Goal: Obtain resource: Download file/media

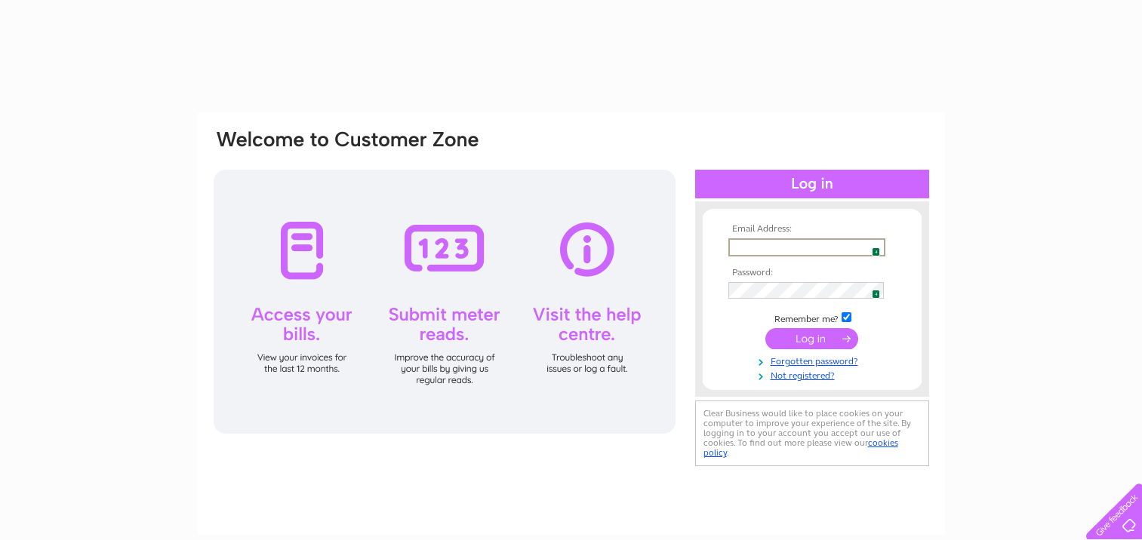
click at [793, 247] on input "text" at bounding box center [806, 247] width 157 height 18
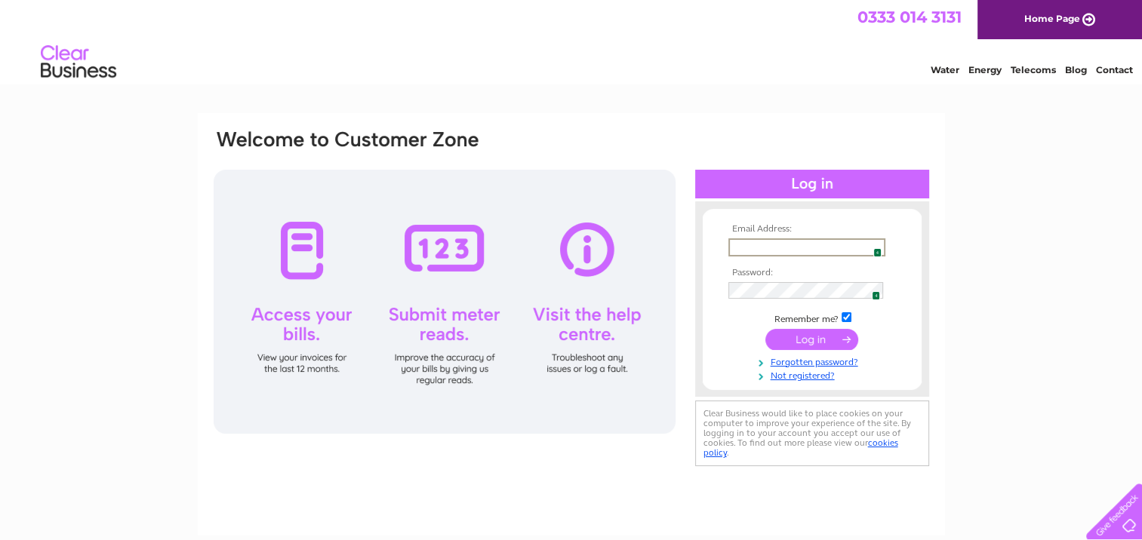
type input "melanieharper1967@gmail.com"
click at [800, 338] on input "submit" at bounding box center [811, 337] width 93 height 21
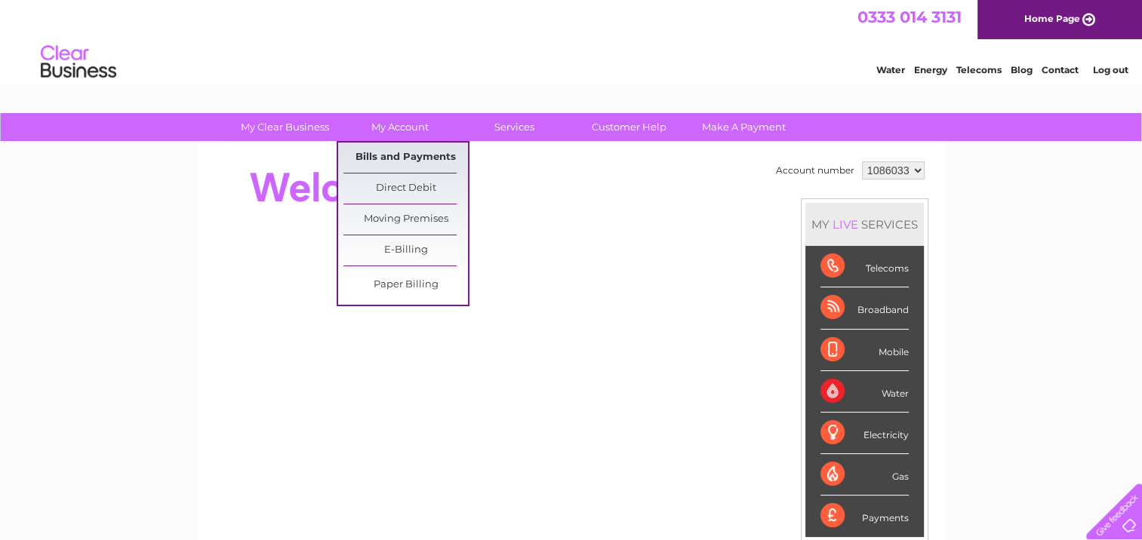
click at [413, 160] on link "Bills and Payments" at bounding box center [405, 158] width 124 height 30
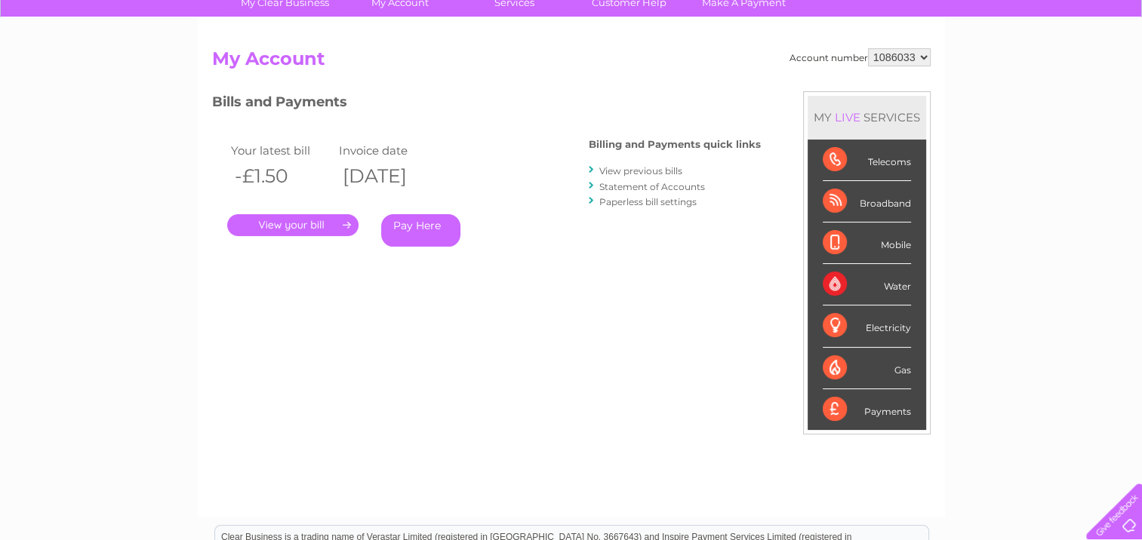
scroll to position [151, 0]
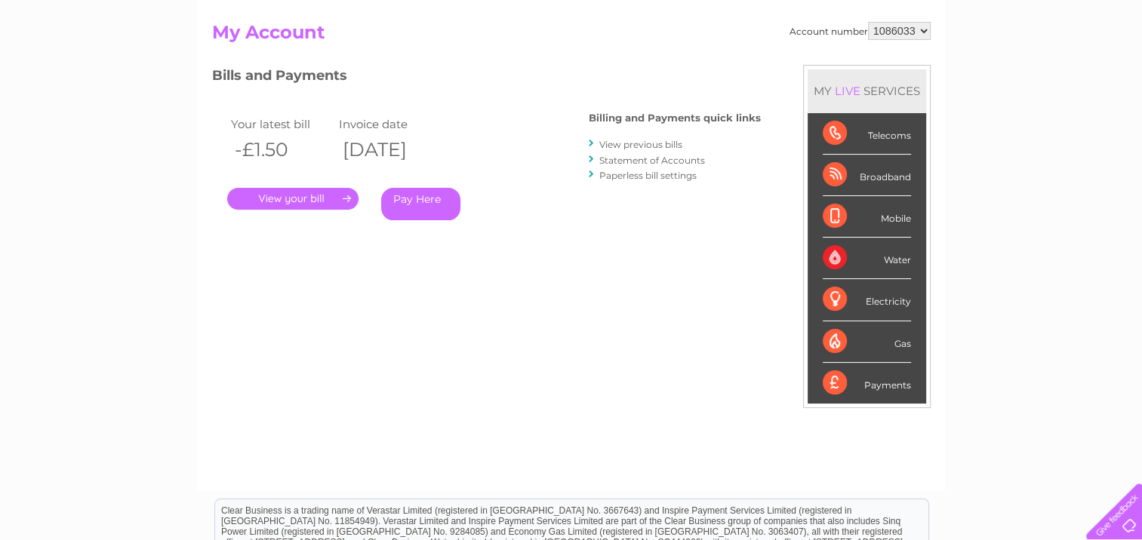
click at [622, 140] on link "View previous bills" at bounding box center [640, 144] width 83 height 11
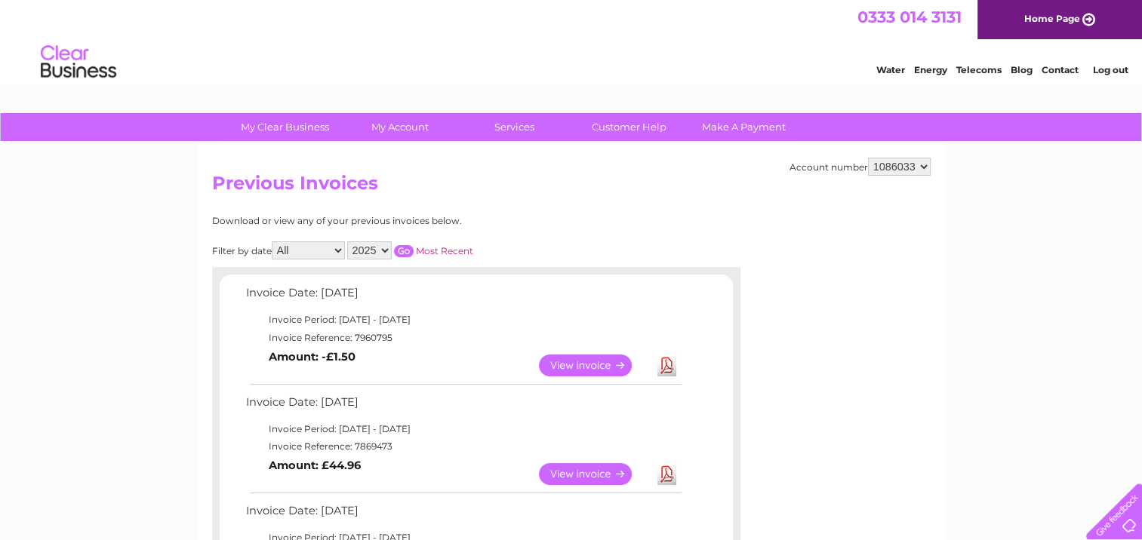
click at [386, 247] on select "2025 2024 2023 2022" at bounding box center [369, 250] width 45 height 18
select select "2024"
click at [349, 241] on select "2025 2024 2023 2022" at bounding box center [369, 250] width 45 height 18
click at [338, 249] on select "All January February March April May June July August September October Novembe…" at bounding box center [308, 250] width 73 height 18
select select "10"
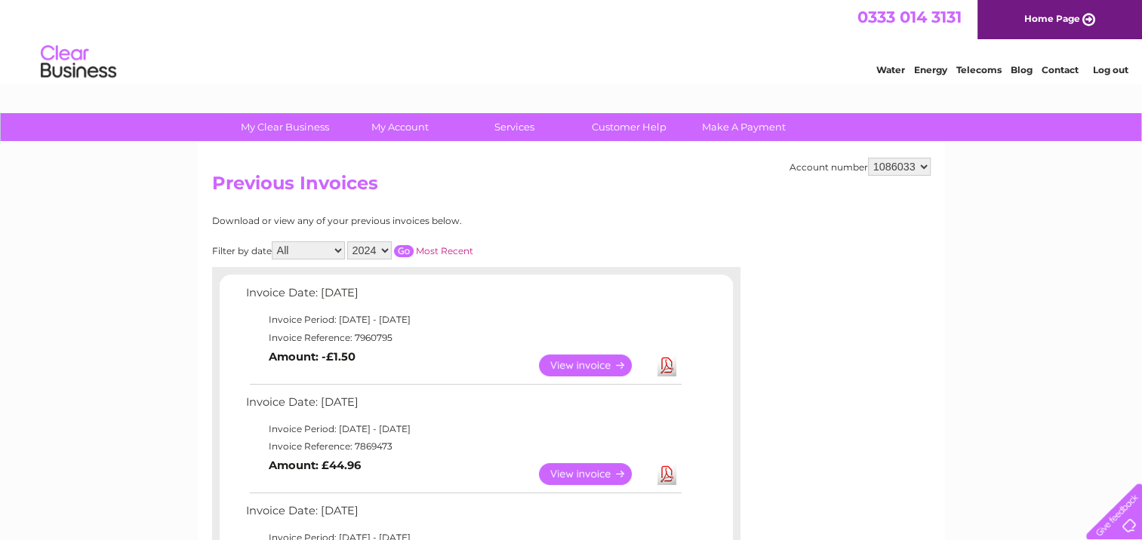
click at [273, 241] on select "All January February March April May June July August September October Novembe…" at bounding box center [308, 250] width 73 height 18
click at [405, 249] on input "button" at bounding box center [404, 251] width 20 height 12
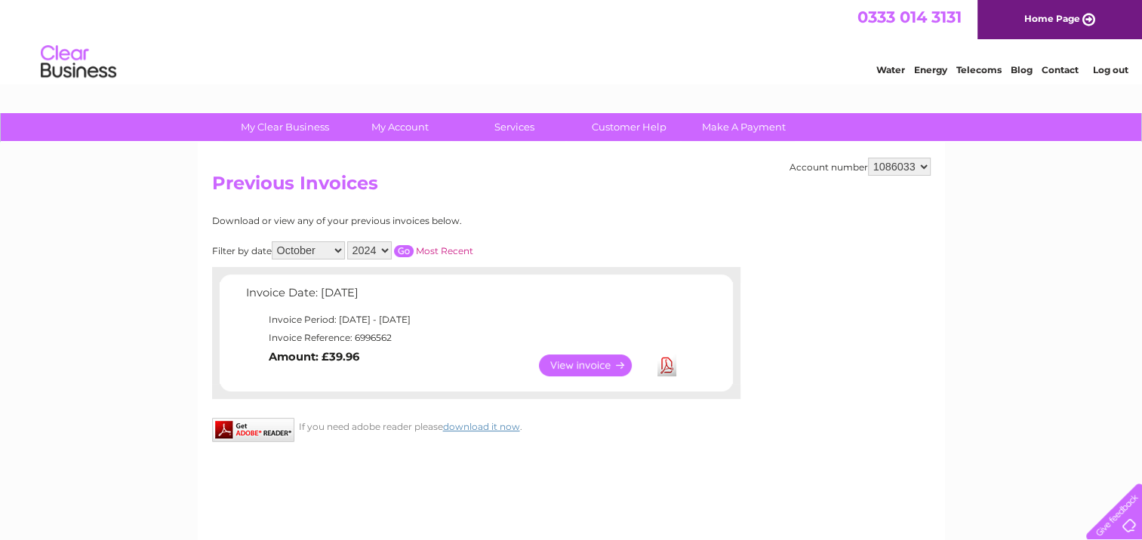
click at [337, 248] on select "All January February March April May June July August September October Novembe…" at bounding box center [308, 250] width 73 height 18
select select
click at [273, 241] on select "All January February March April May June July August September October Novembe…" at bounding box center [308, 250] width 73 height 18
click at [405, 253] on input "button" at bounding box center [404, 251] width 20 height 12
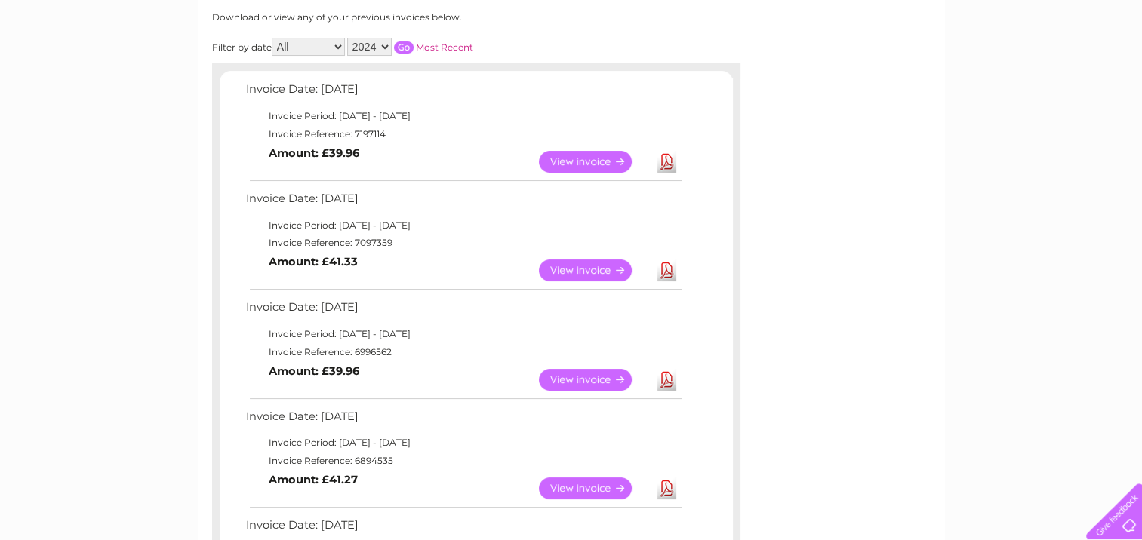
scroll to position [226, 0]
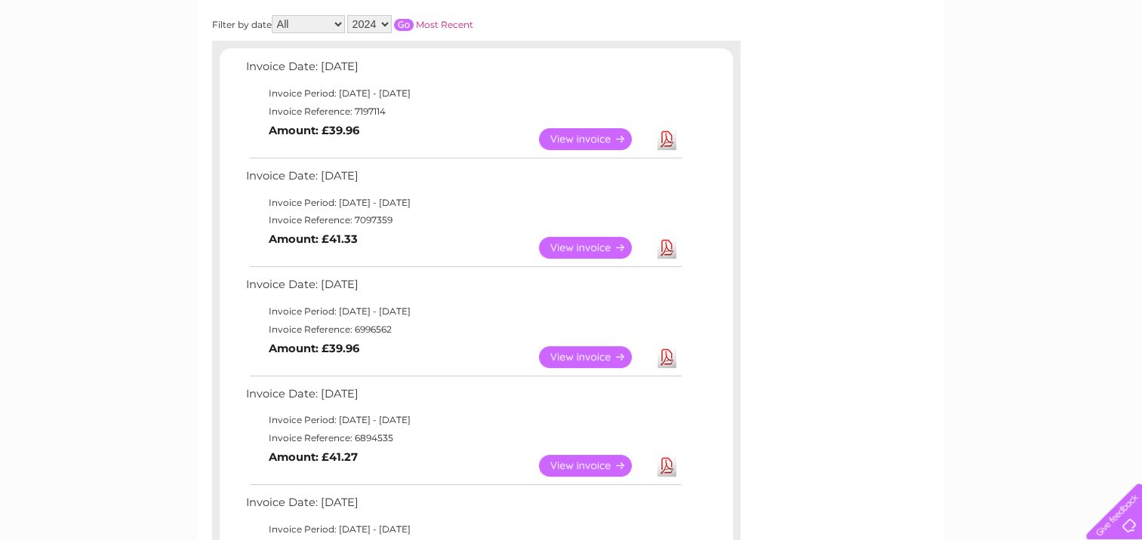
click at [588, 350] on link "View" at bounding box center [594, 357] width 111 height 22
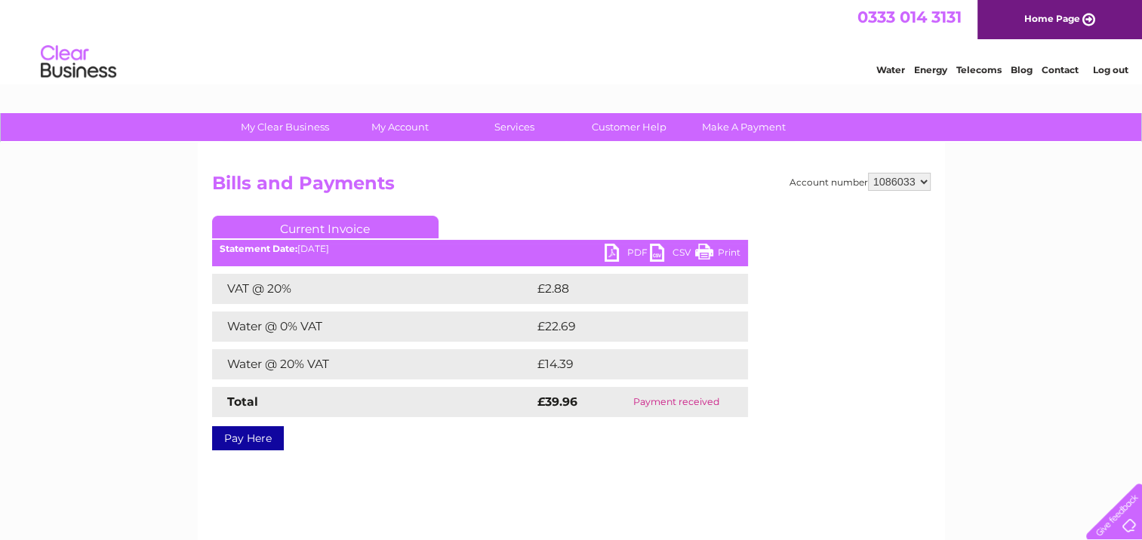
click at [653, 248] on link "CSV" at bounding box center [672, 255] width 45 height 22
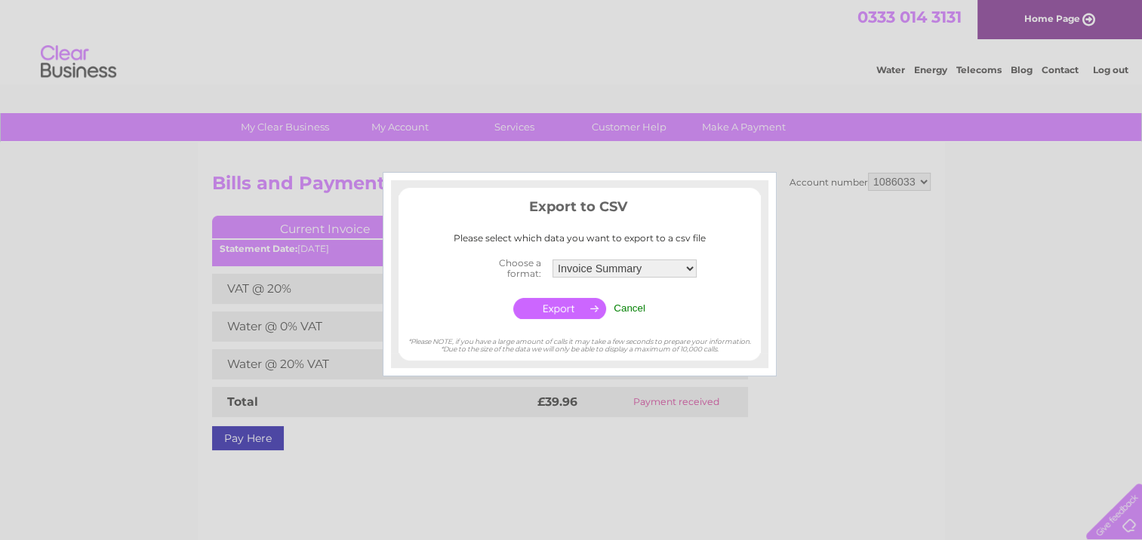
click at [622, 306] on input "Cancel" at bounding box center [629, 308] width 32 height 11
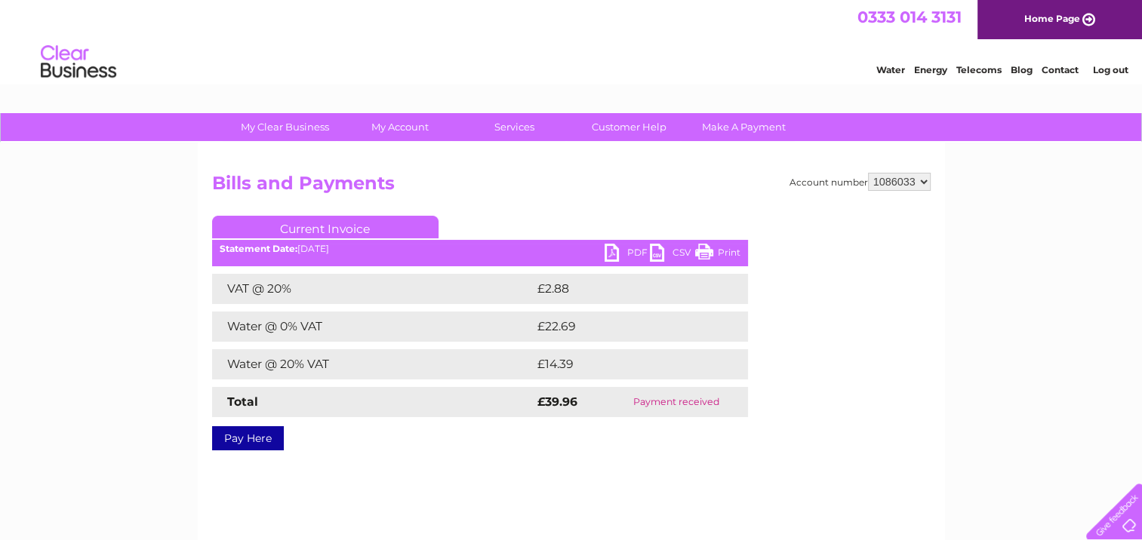
click at [609, 251] on link "PDF" at bounding box center [626, 255] width 45 height 22
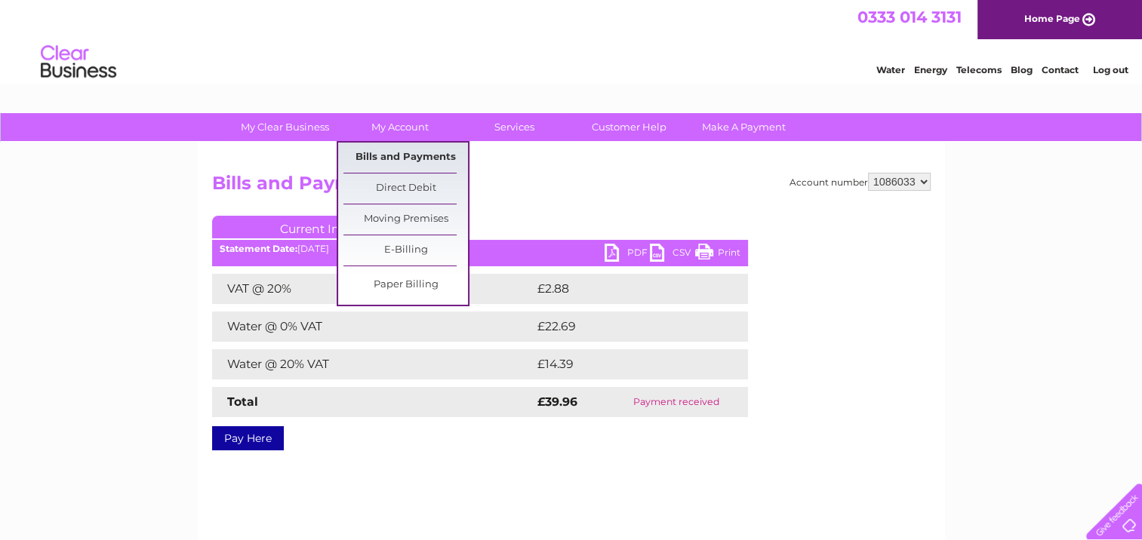
click at [413, 158] on link "Bills and Payments" at bounding box center [405, 158] width 124 height 30
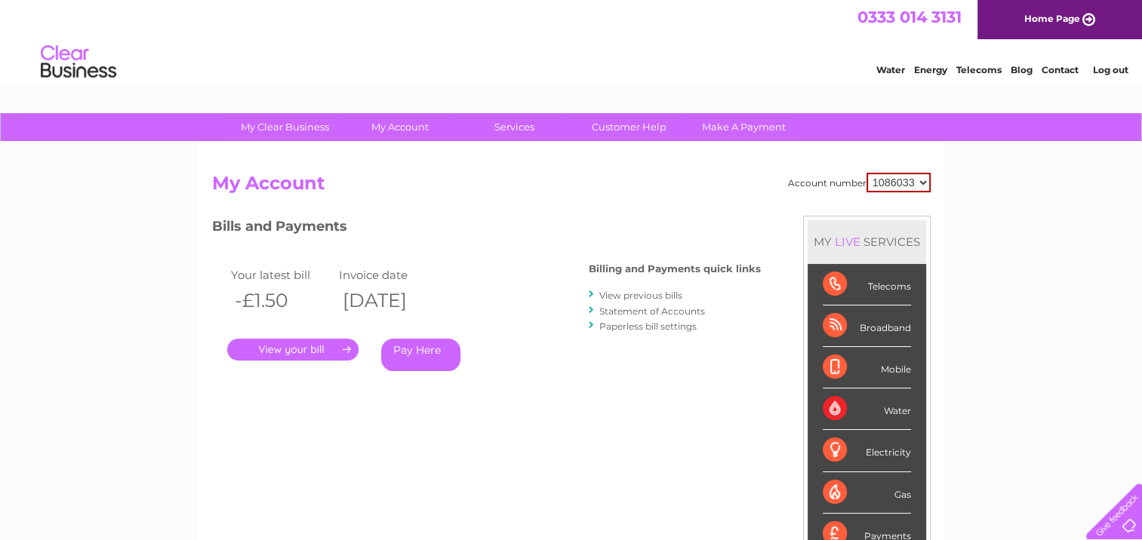
click at [622, 294] on link "View previous bills" at bounding box center [640, 295] width 83 height 11
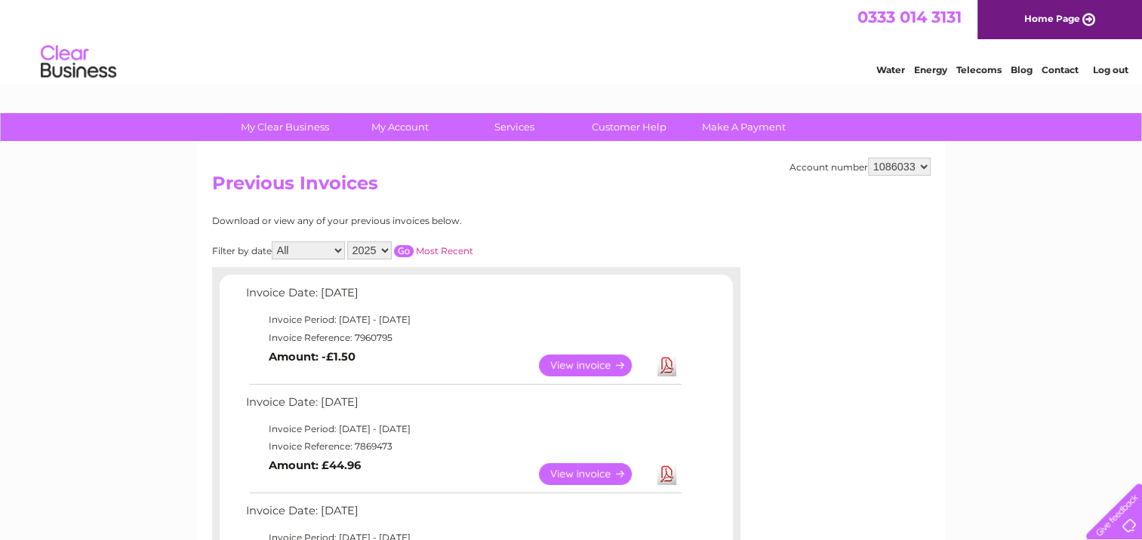
click at [386, 247] on select "2025 2024 2023 2022" at bounding box center [369, 250] width 45 height 18
select select "2024"
click at [349, 241] on select "2025 2024 2023 2022" at bounding box center [369, 250] width 45 height 18
click at [403, 245] on input "button" at bounding box center [404, 251] width 20 height 12
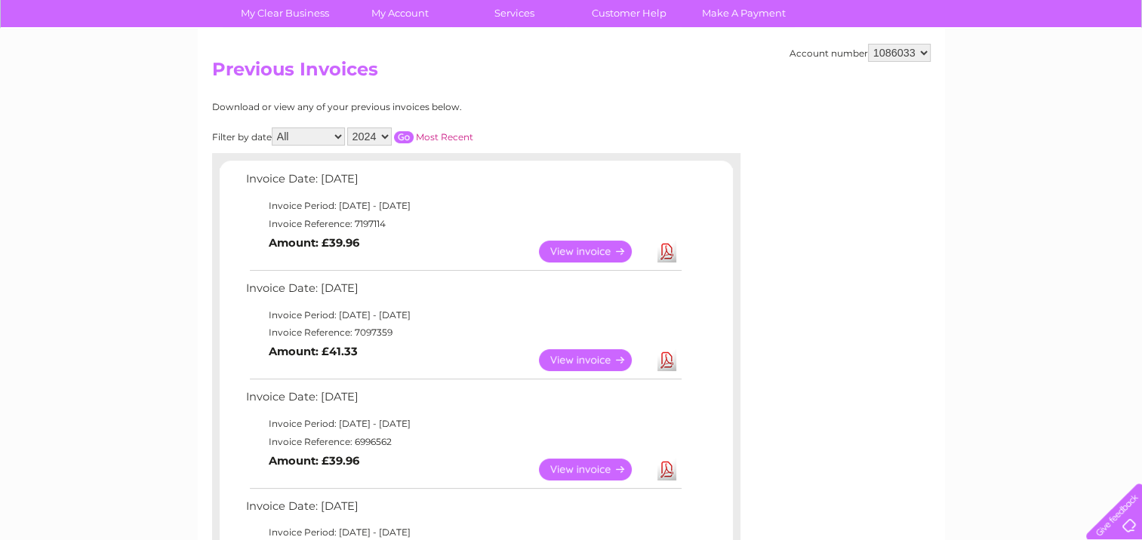
scroll to position [151, 0]
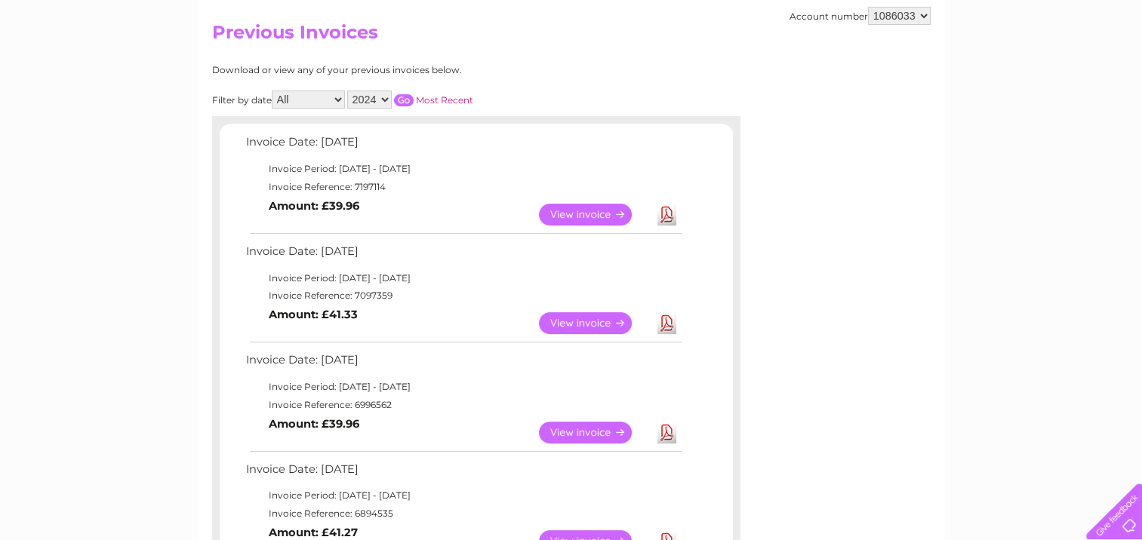
click at [575, 317] on link "View" at bounding box center [594, 323] width 111 height 22
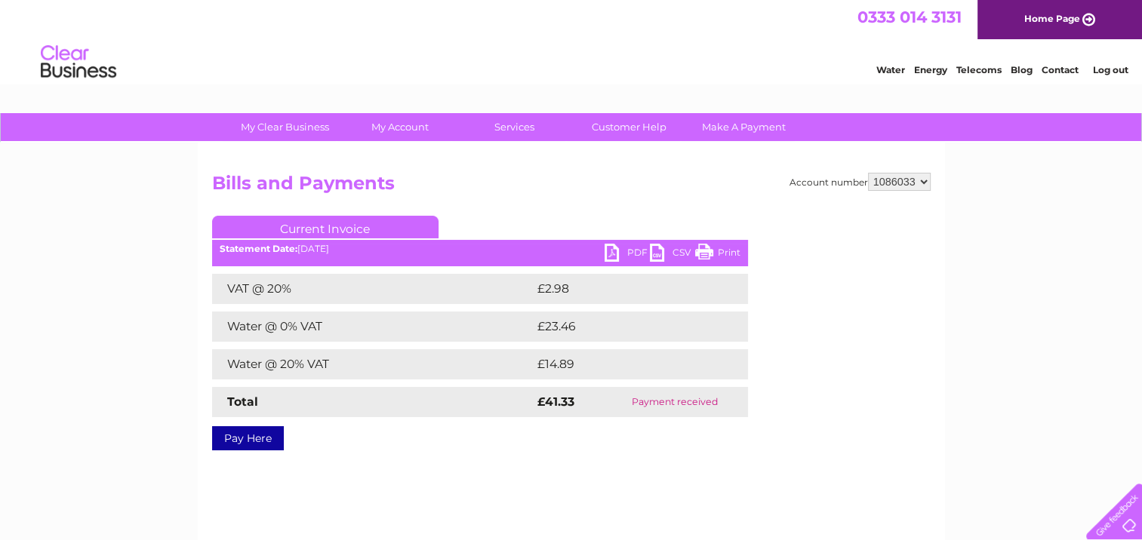
click at [633, 251] on link "PDF" at bounding box center [626, 255] width 45 height 22
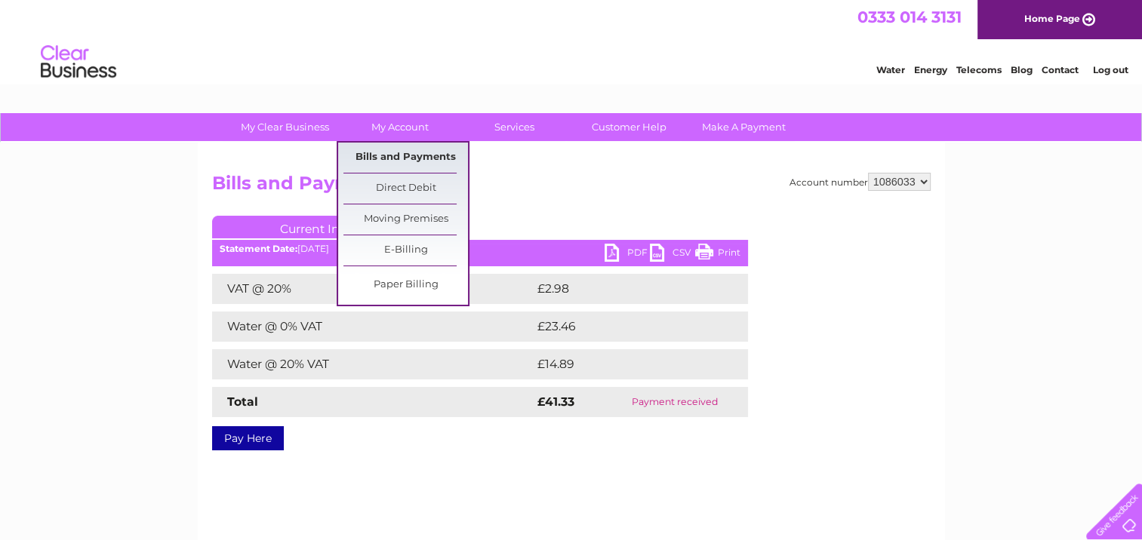
click at [401, 160] on link "Bills and Payments" at bounding box center [405, 158] width 124 height 30
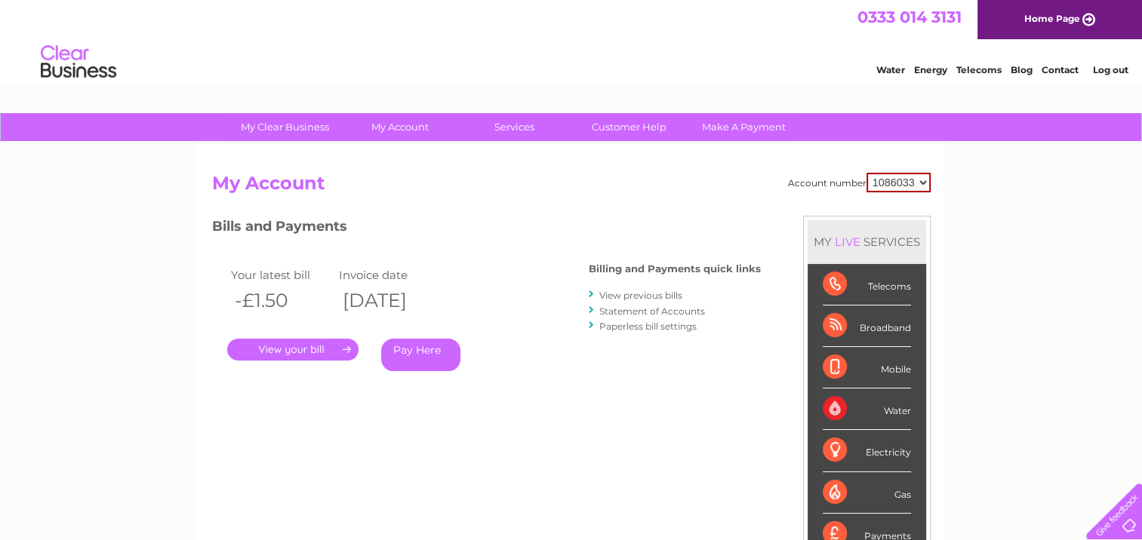
click at [625, 290] on link "View previous bills" at bounding box center [640, 295] width 83 height 11
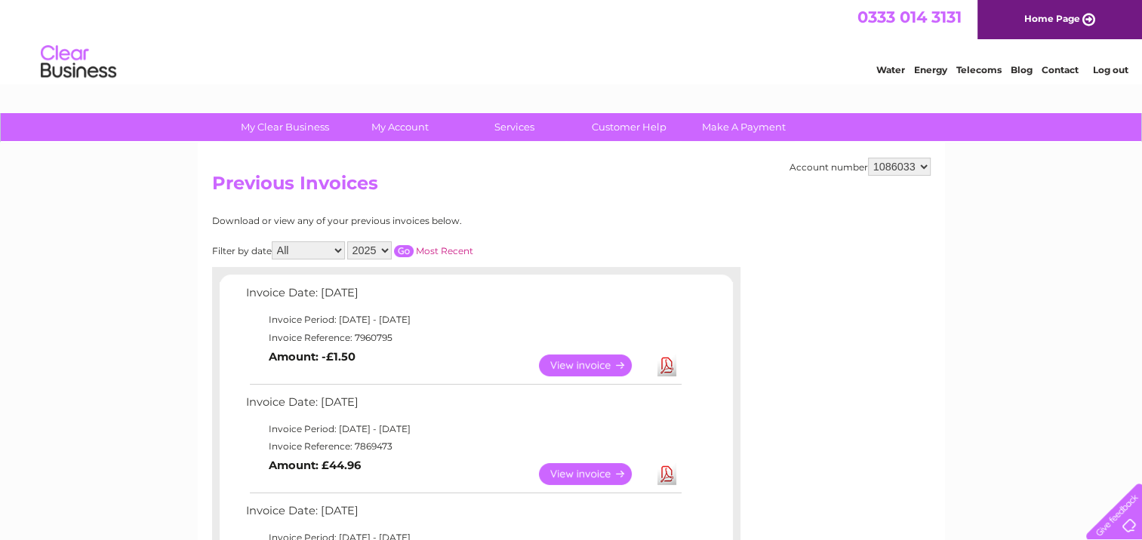
click at [382, 247] on select "2025 2024 2023 2022" at bounding box center [369, 250] width 45 height 18
select select "2024"
click at [349, 241] on select "2025 2024 2023 2022" at bounding box center [369, 250] width 45 height 18
click at [403, 250] on input "button" at bounding box center [404, 251] width 20 height 12
click at [577, 362] on link "View" at bounding box center [594, 366] width 111 height 22
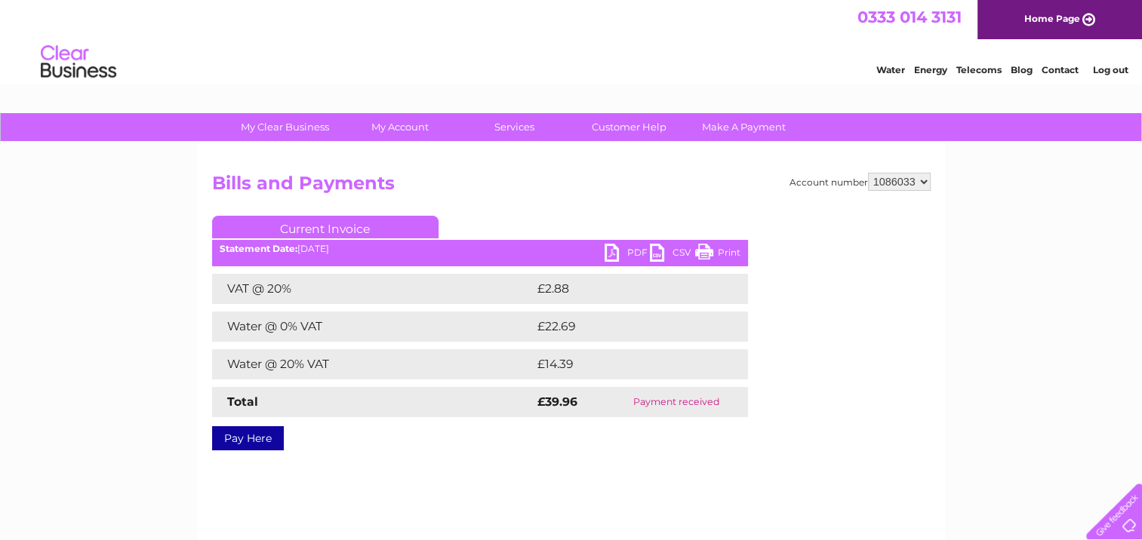
click at [616, 249] on link "PDF" at bounding box center [626, 255] width 45 height 22
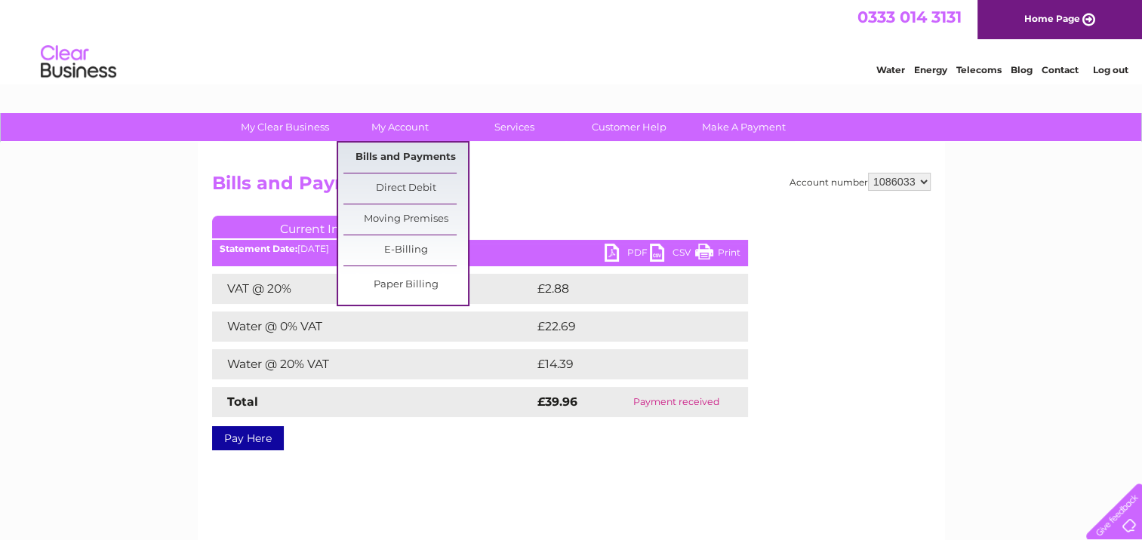
click at [381, 159] on link "Bills and Payments" at bounding box center [405, 158] width 124 height 30
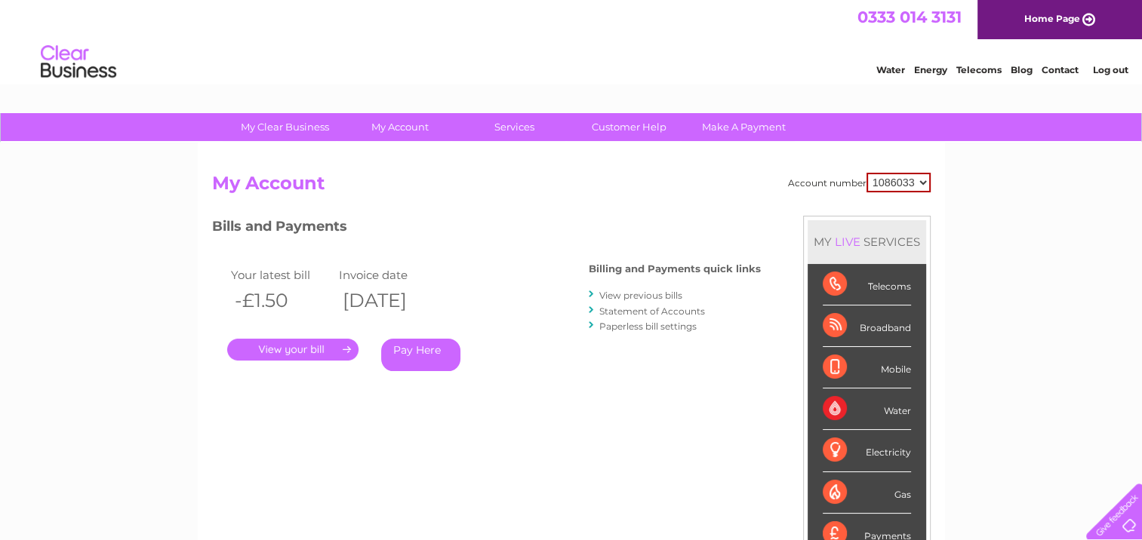
click at [632, 294] on link "View previous bills" at bounding box center [640, 295] width 83 height 11
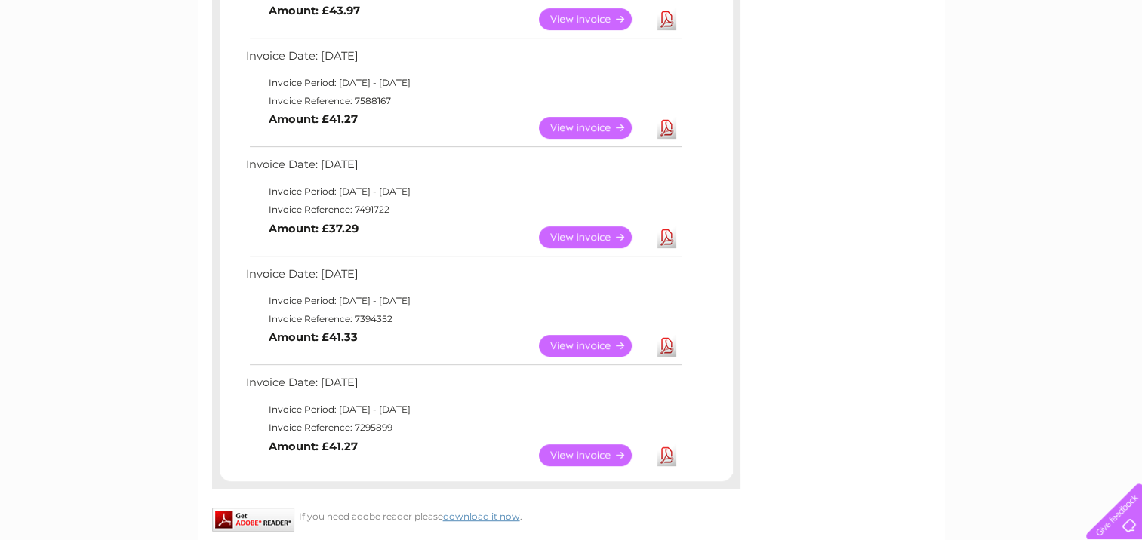
scroll to position [679, 0]
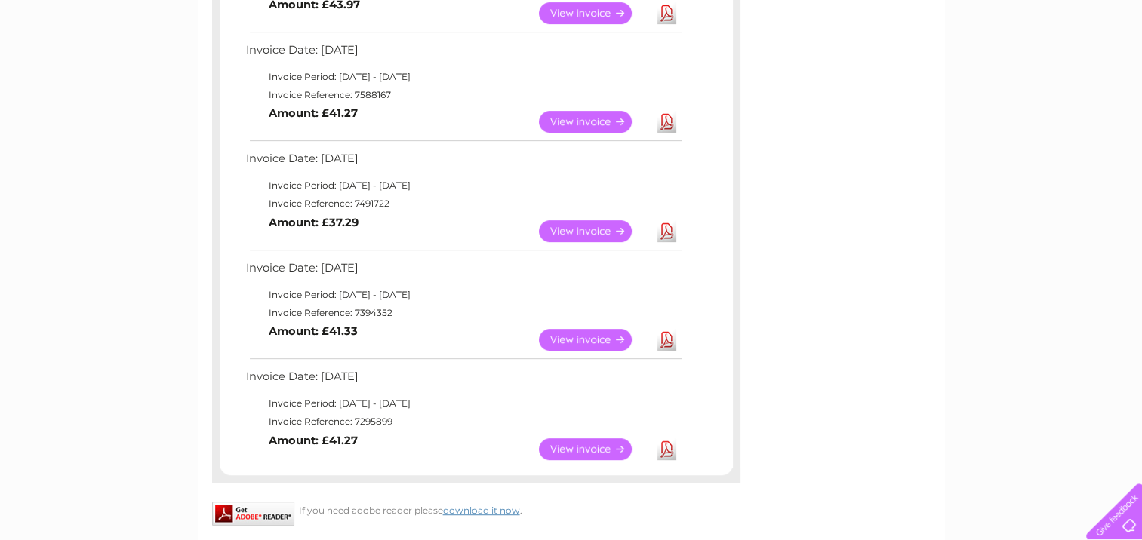
click at [601, 444] on link "View" at bounding box center [594, 449] width 111 height 22
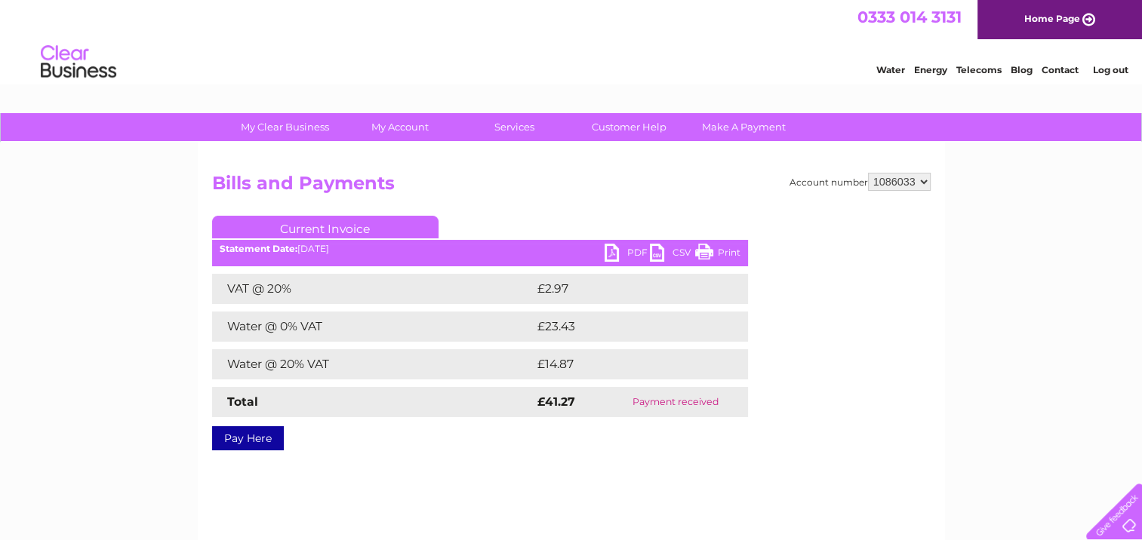
click at [610, 253] on link "PDF" at bounding box center [626, 255] width 45 height 22
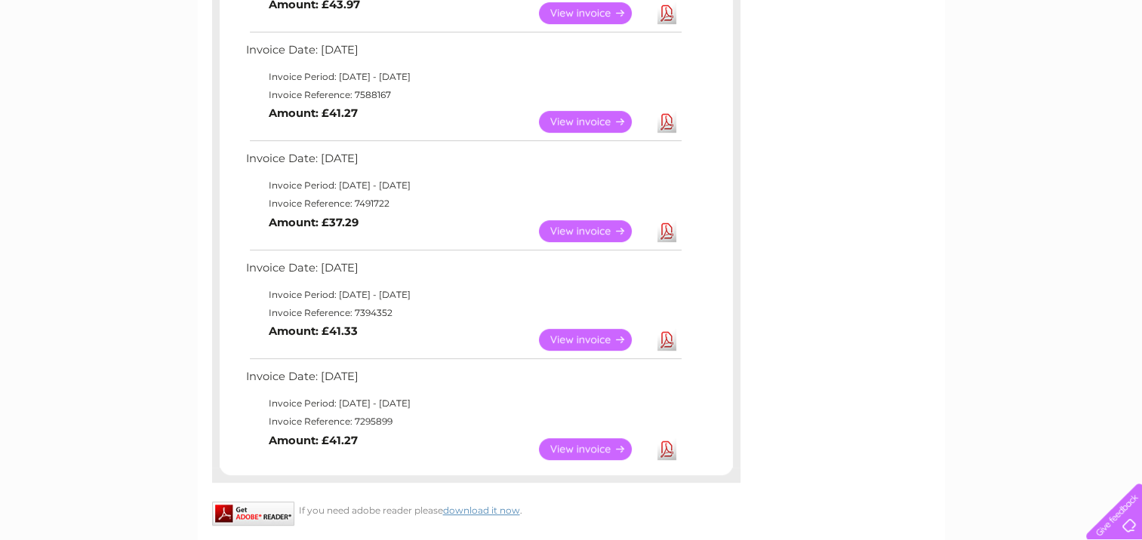
click at [598, 338] on link "View" at bounding box center [594, 340] width 111 height 22
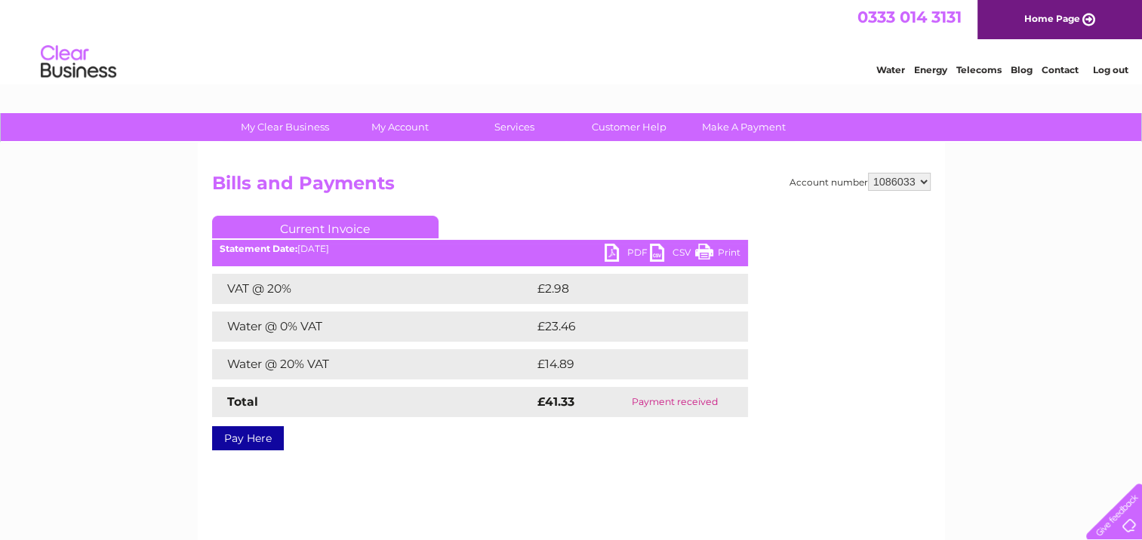
click at [629, 251] on link "PDF" at bounding box center [626, 255] width 45 height 22
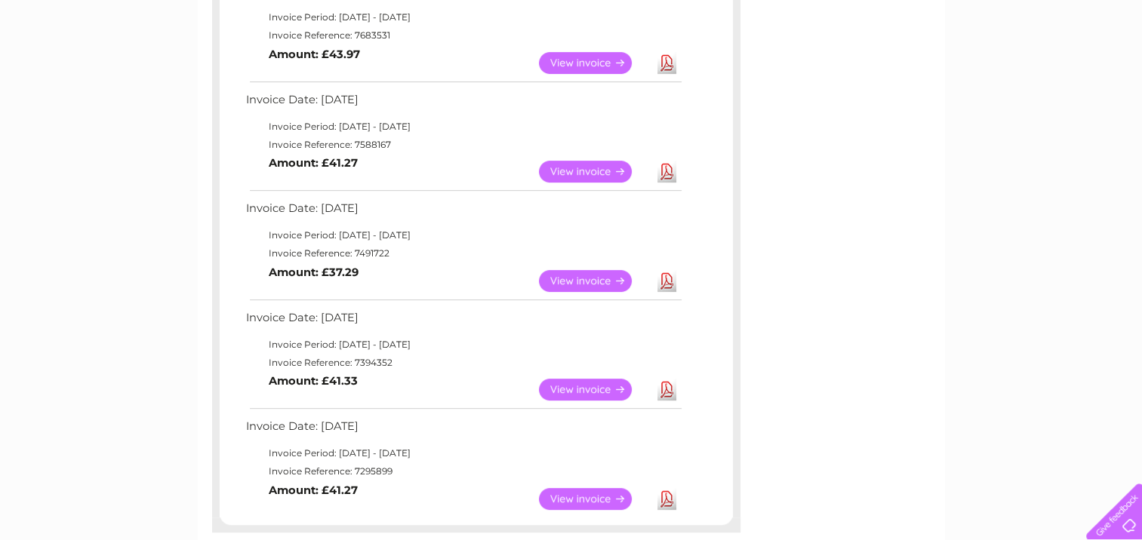
scroll to position [604, 0]
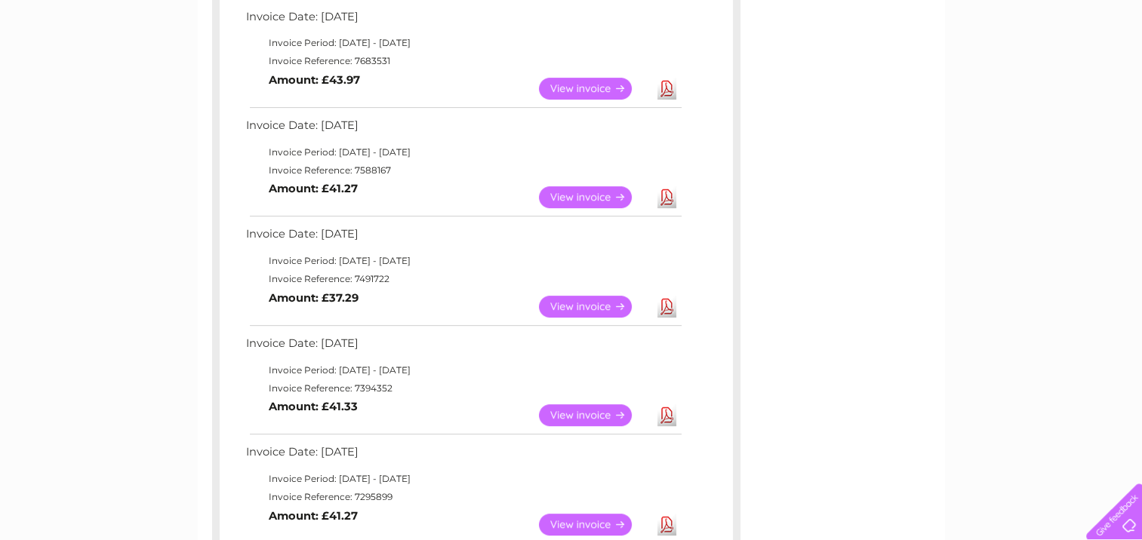
click at [567, 307] on link "View" at bounding box center [594, 307] width 111 height 22
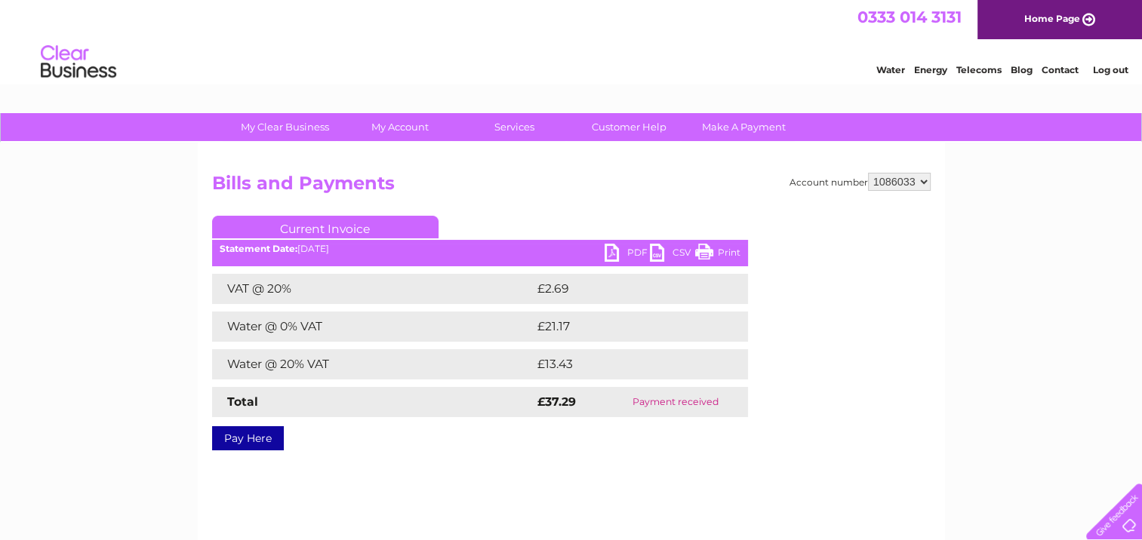
click at [620, 252] on link "PDF" at bounding box center [626, 255] width 45 height 22
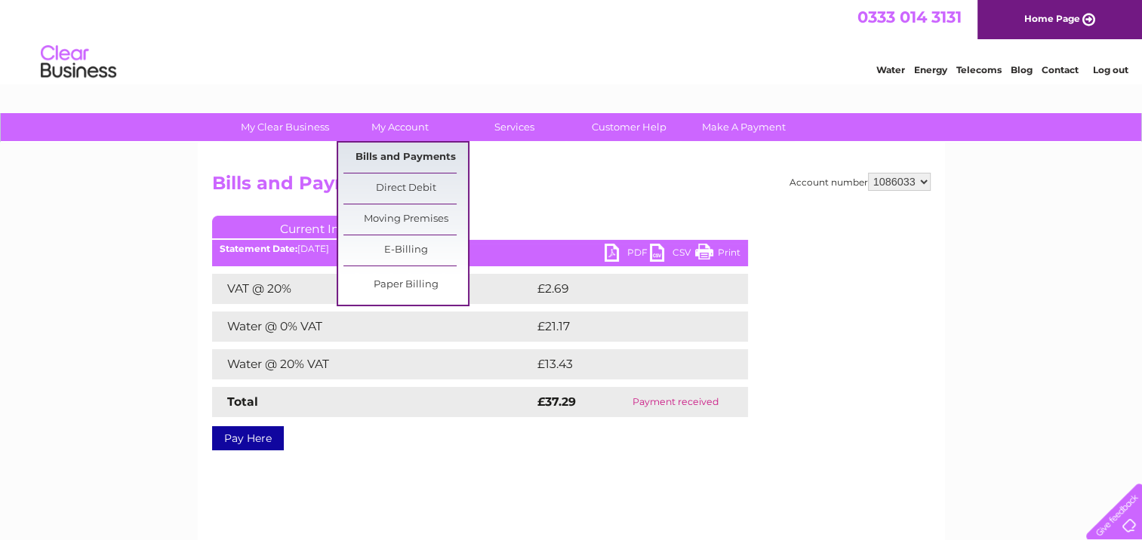
click at [407, 159] on link "Bills and Payments" at bounding box center [405, 158] width 124 height 30
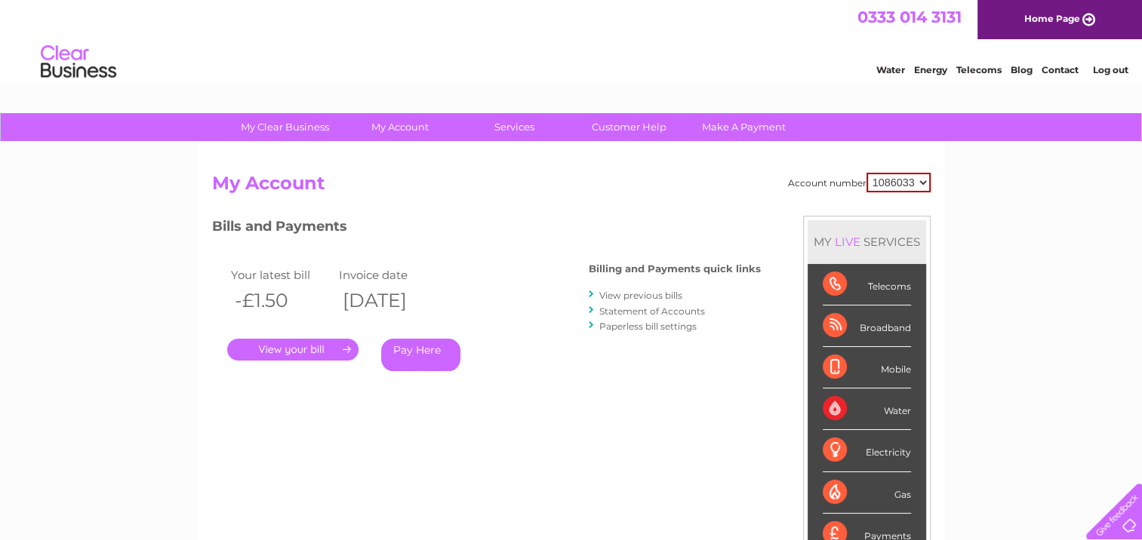
click at [638, 296] on link "View previous bills" at bounding box center [640, 295] width 83 height 11
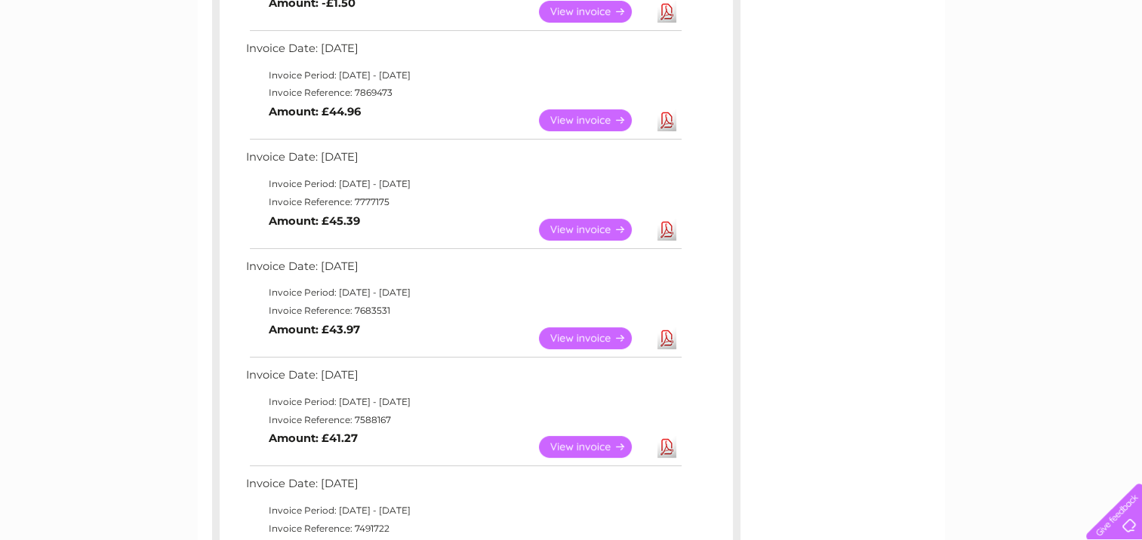
scroll to position [377, 0]
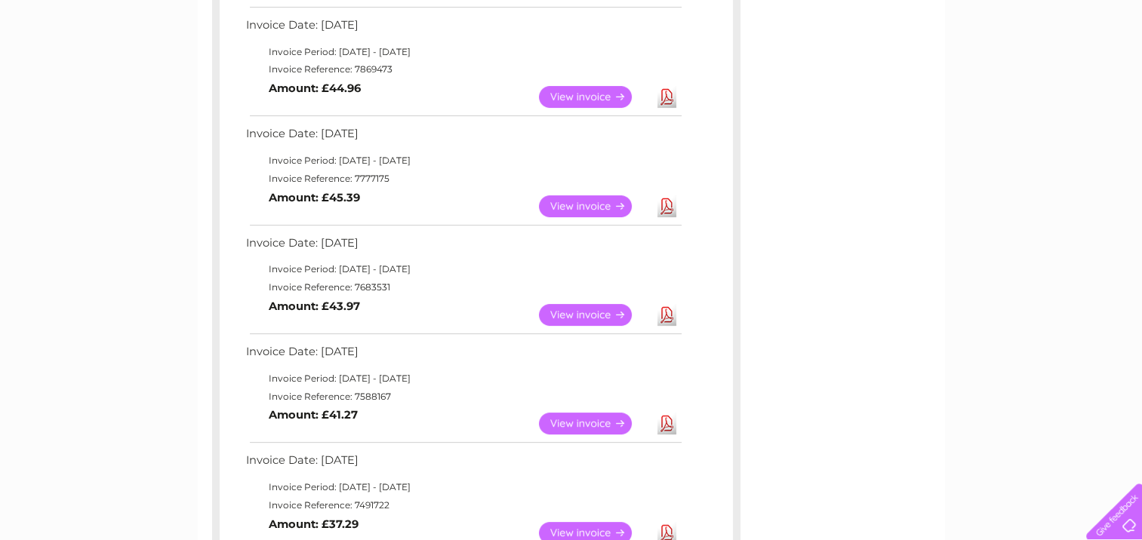
click at [590, 423] on link "View" at bounding box center [594, 424] width 111 height 22
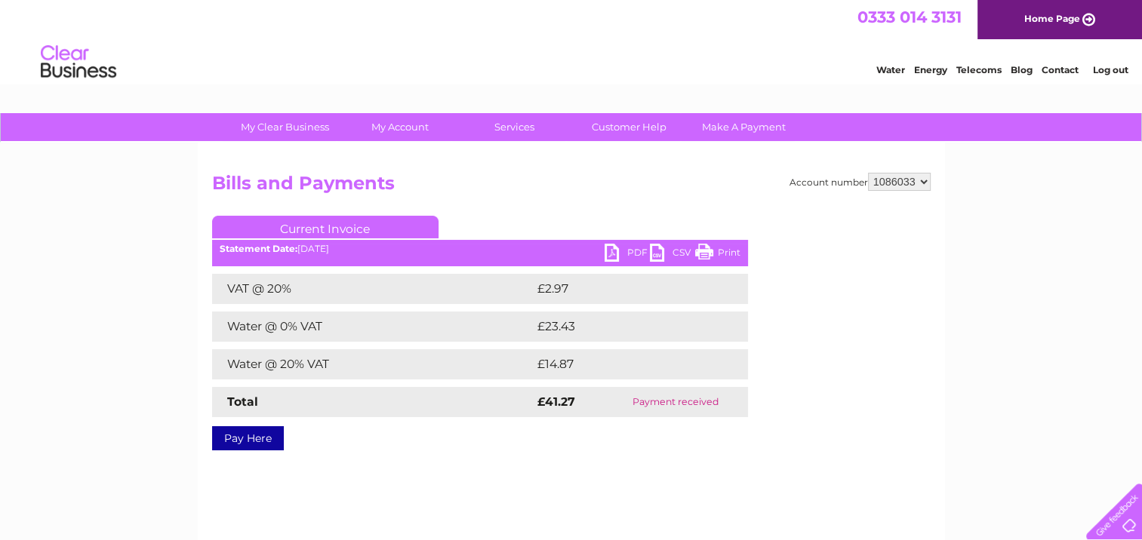
click at [615, 251] on link "PDF" at bounding box center [626, 255] width 45 height 22
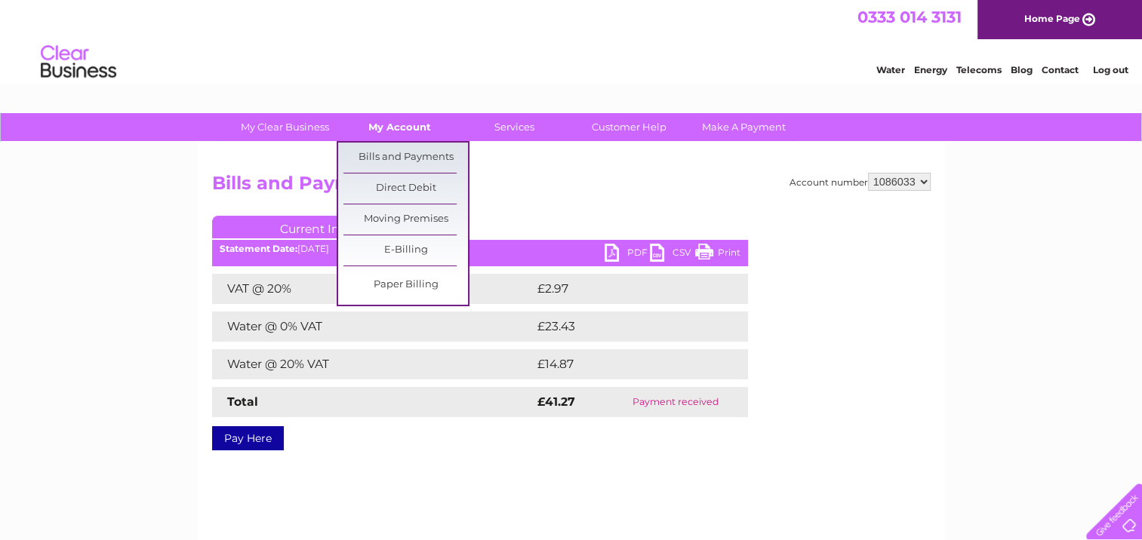
click at [417, 128] on link "My Account" at bounding box center [399, 127] width 124 height 28
click at [411, 155] on link "Bills and Payments" at bounding box center [405, 158] width 124 height 30
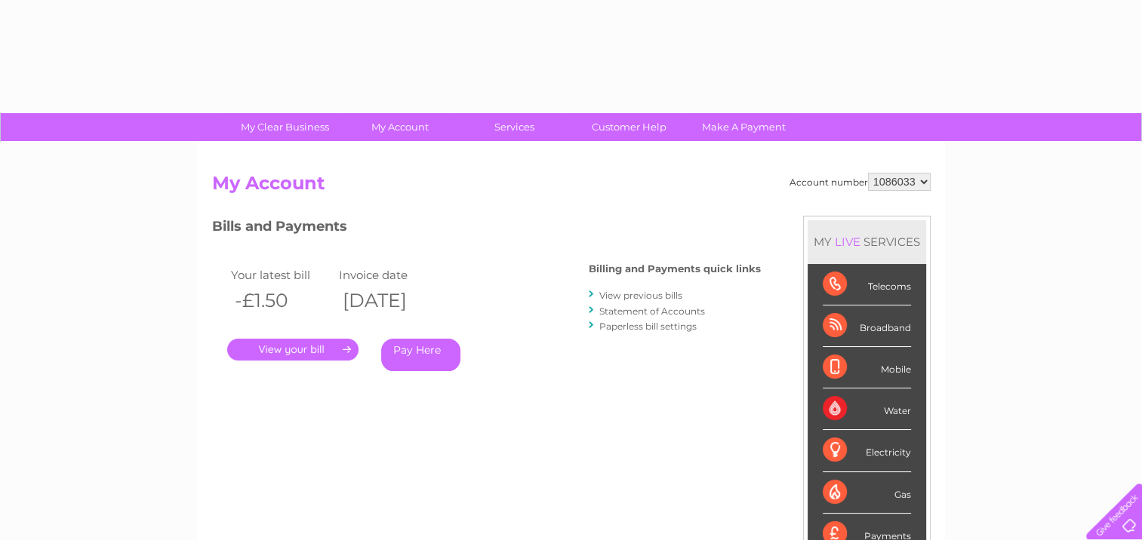
click at [616, 296] on link "View previous bills" at bounding box center [640, 295] width 83 height 11
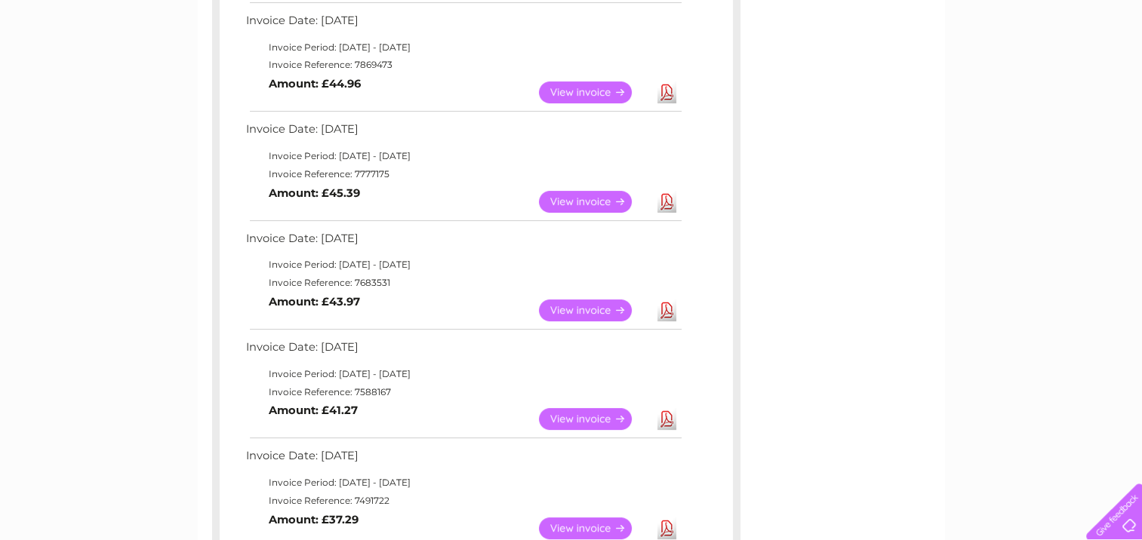
scroll to position [377, 0]
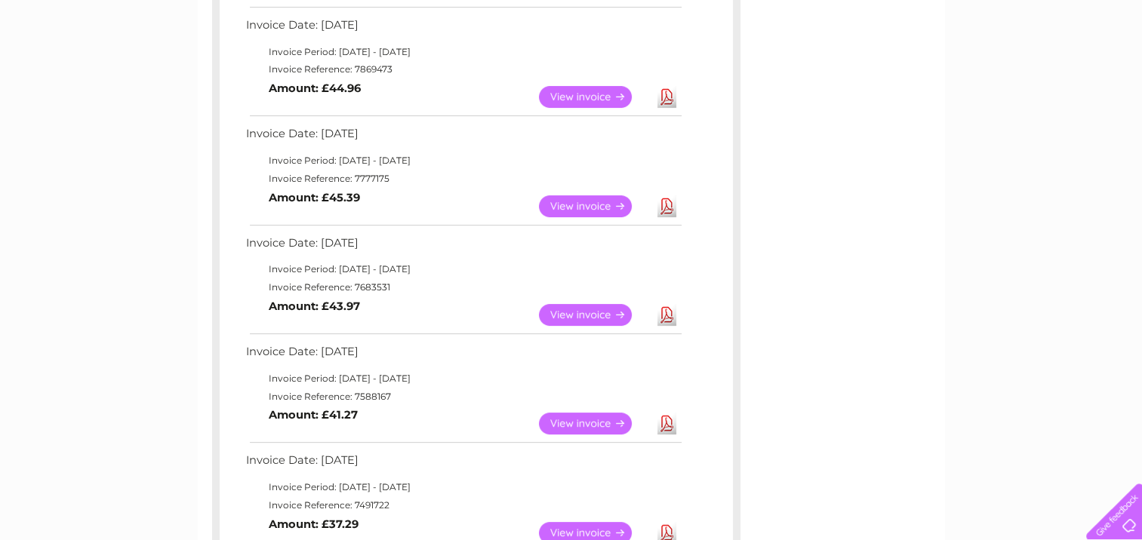
click at [574, 313] on link "View" at bounding box center [594, 315] width 111 height 22
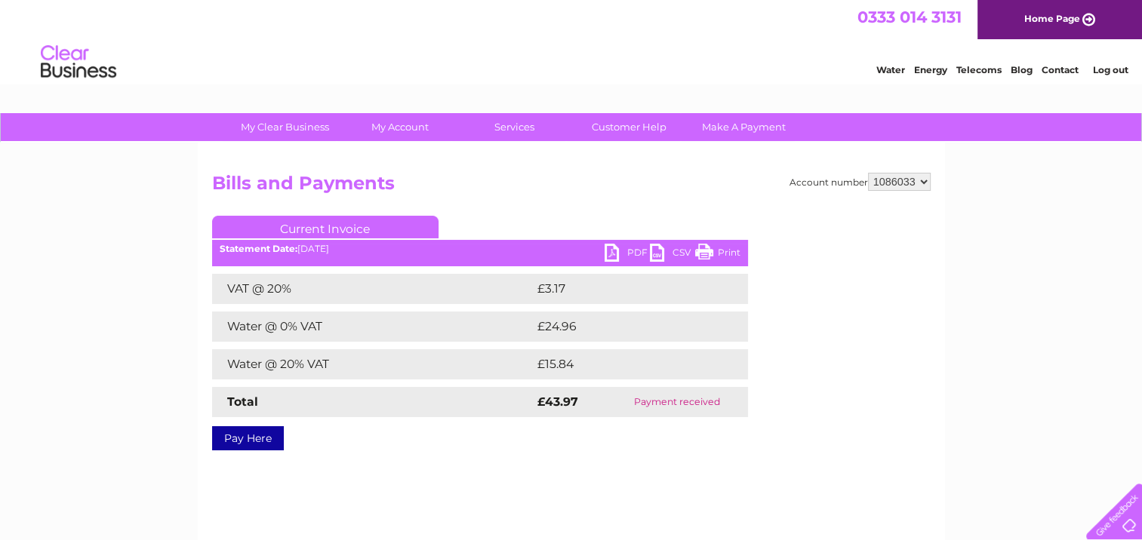
click at [616, 247] on link "PDF" at bounding box center [626, 255] width 45 height 22
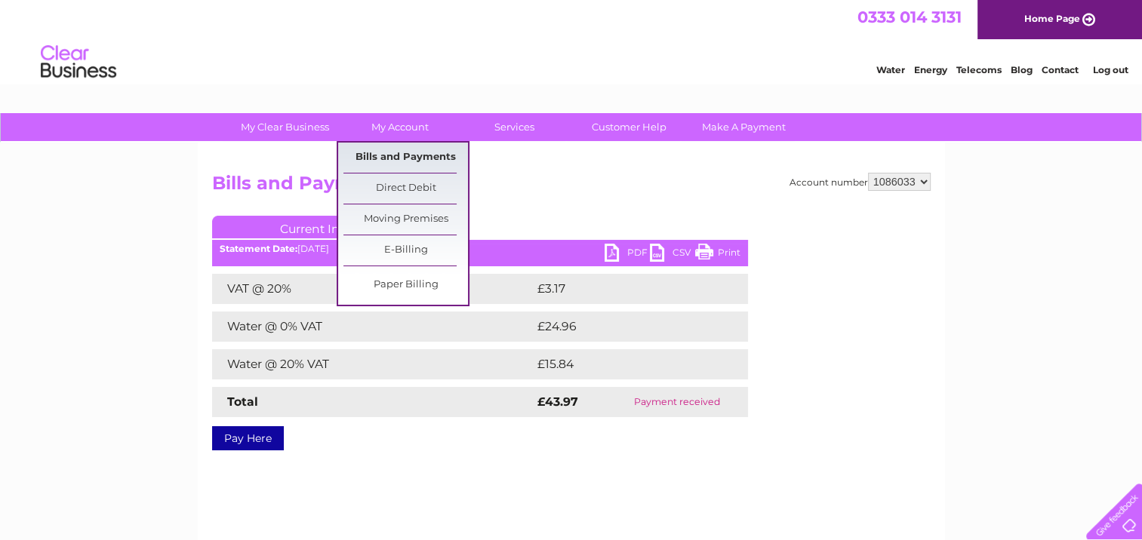
click at [420, 154] on link "Bills and Payments" at bounding box center [405, 158] width 124 height 30
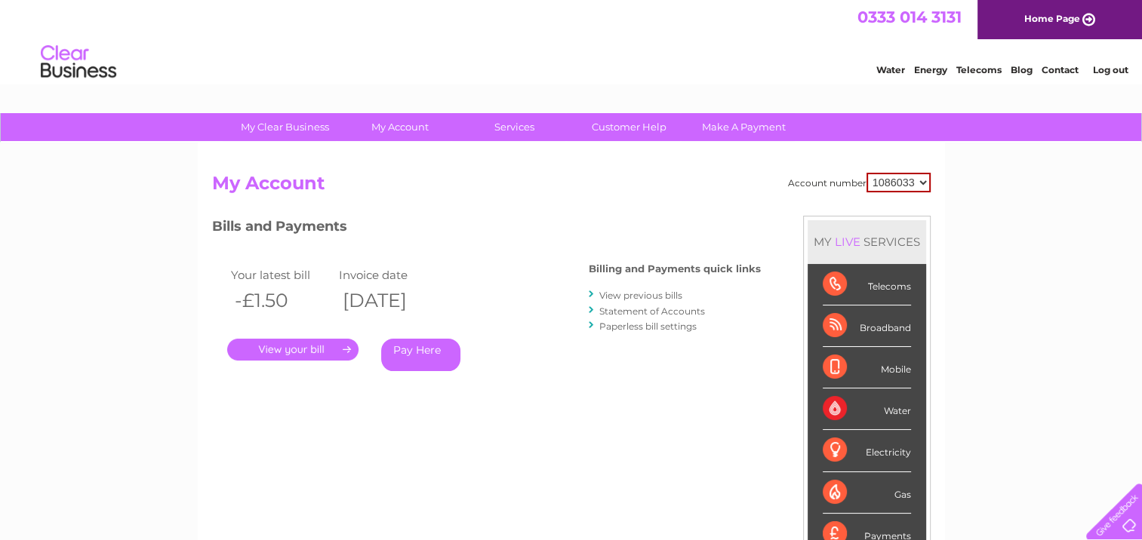
click at [622, 297] on link "View previous bills" at bounding box center [640, 295] width 83 height 11
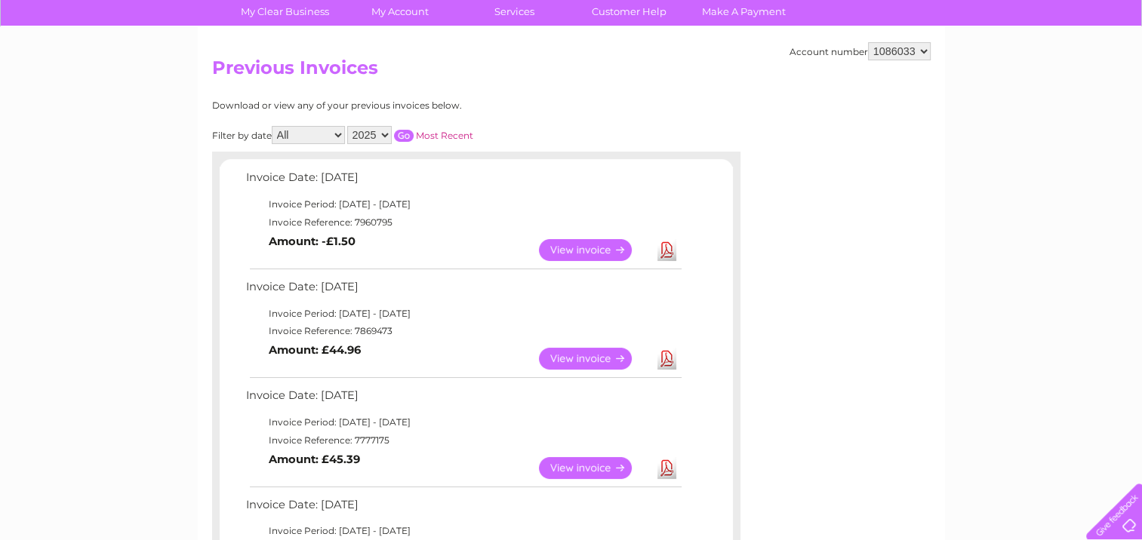
scroll to position [151, 0]
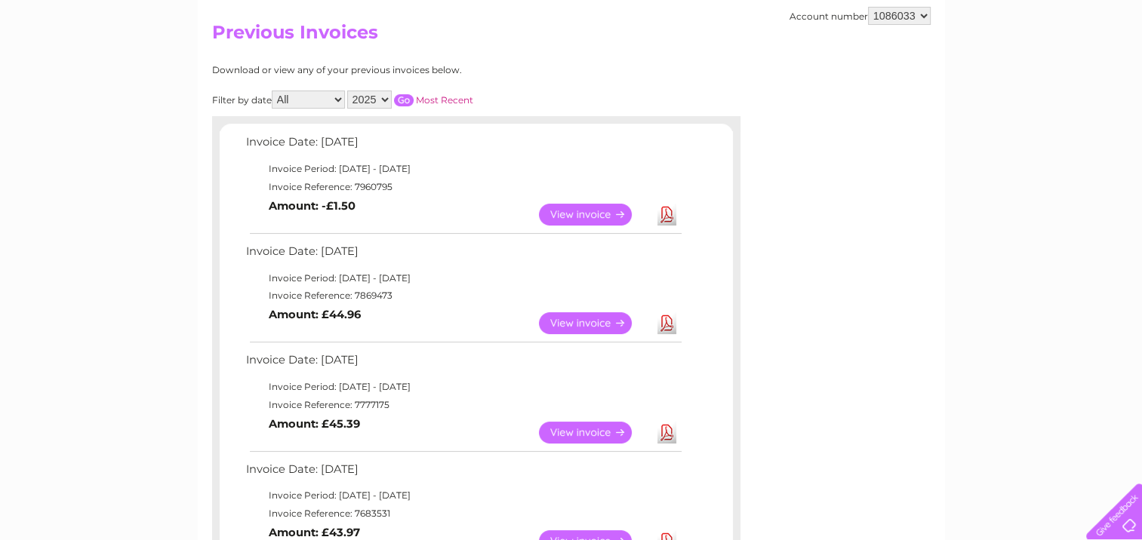
click at [583, 433] on link "View" at bounding box center [594, 433] width 111 height 22
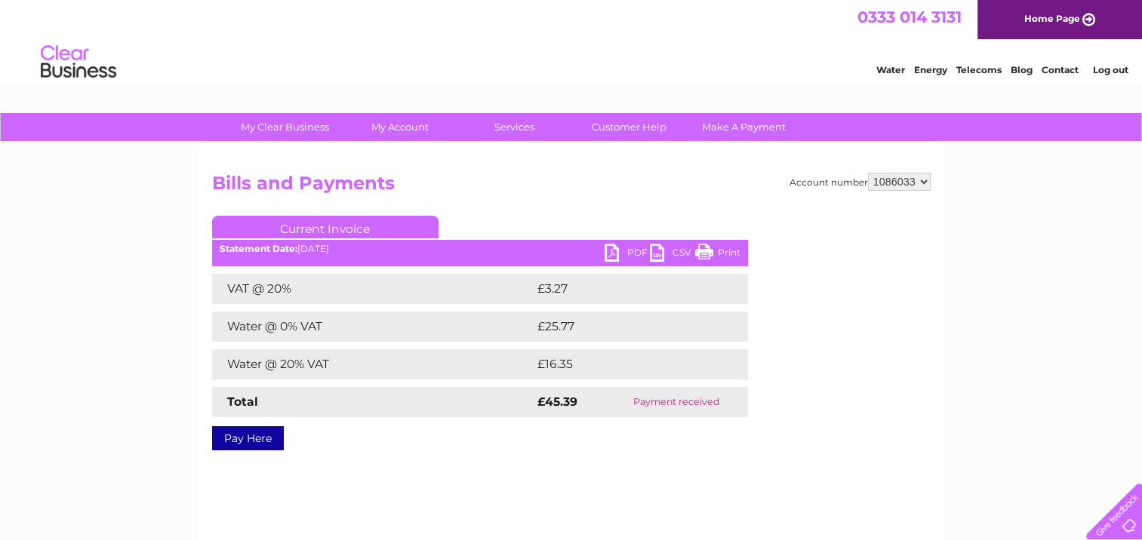
click at [613, 250] on link "PDF" at bounding box center [626, 255] width 45 height 22
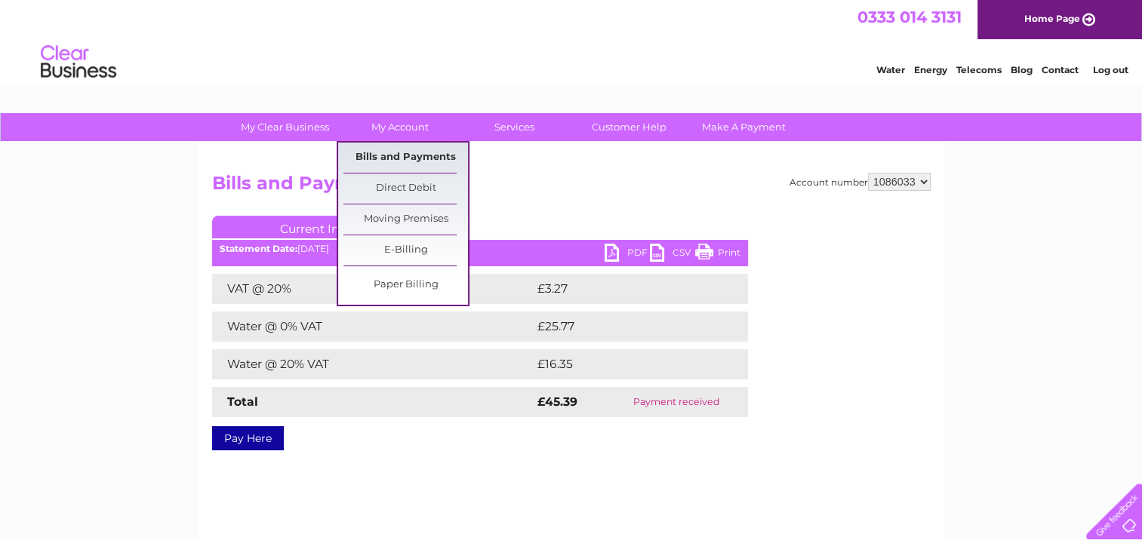
click at [386, 157] on link "Bills and Payments" at bounding box center [405, 158] width 124 height 30
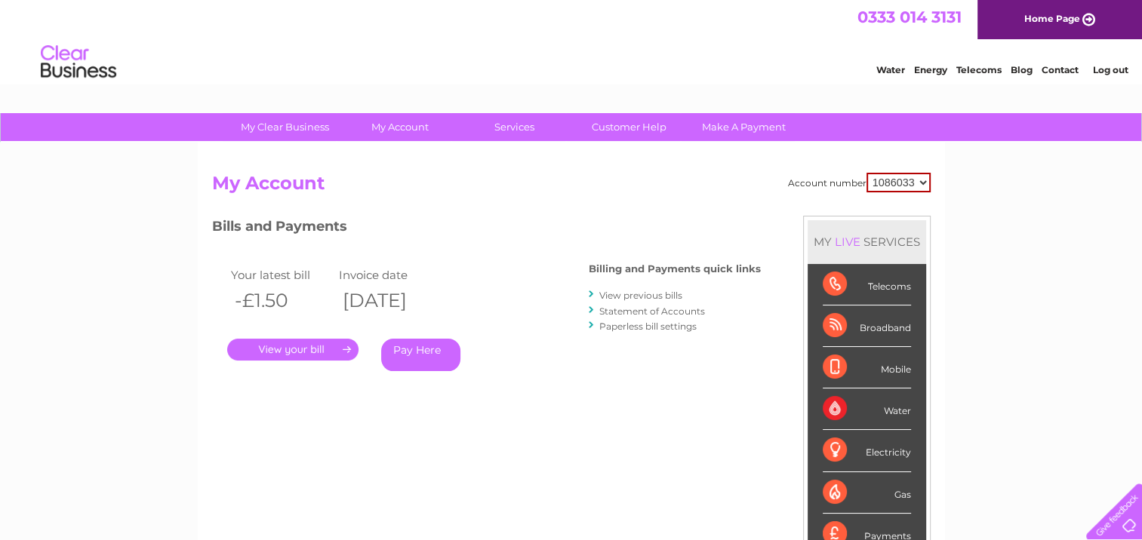
click at [642, 294] on link "View previous bills" at bounding box center [640, 295] width 83 height 11
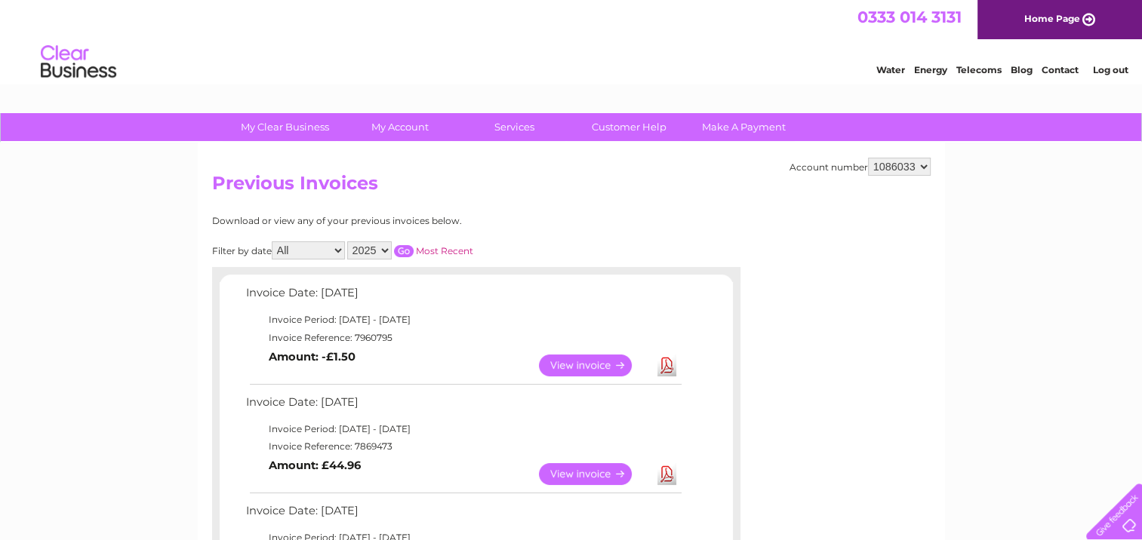
click at [555, 472] on link "View" at bounding box center [594, 474] width 111 height 22
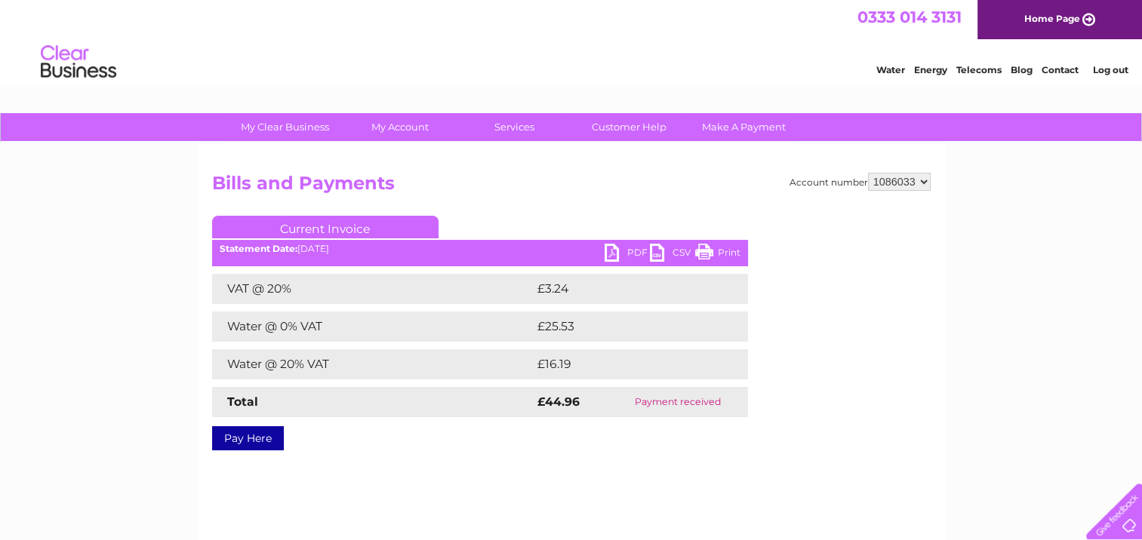
click at [612, 251] on link "PDF" at bounding box center [626, 255] width 45 height 22
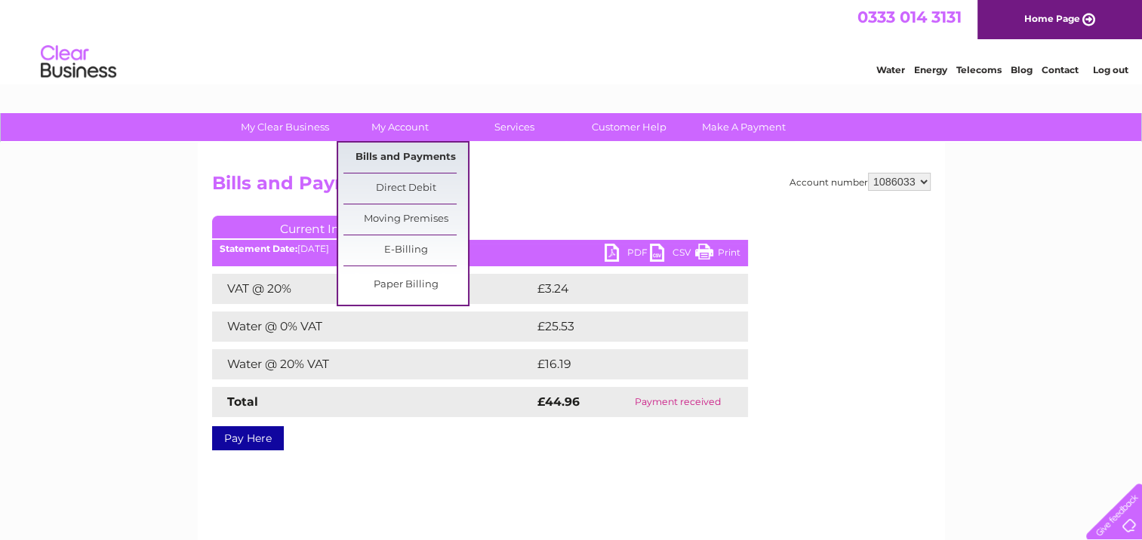
click at [415, 151] on link "Bills and Payments" at bounding box center [405, 158] width 124 height 30
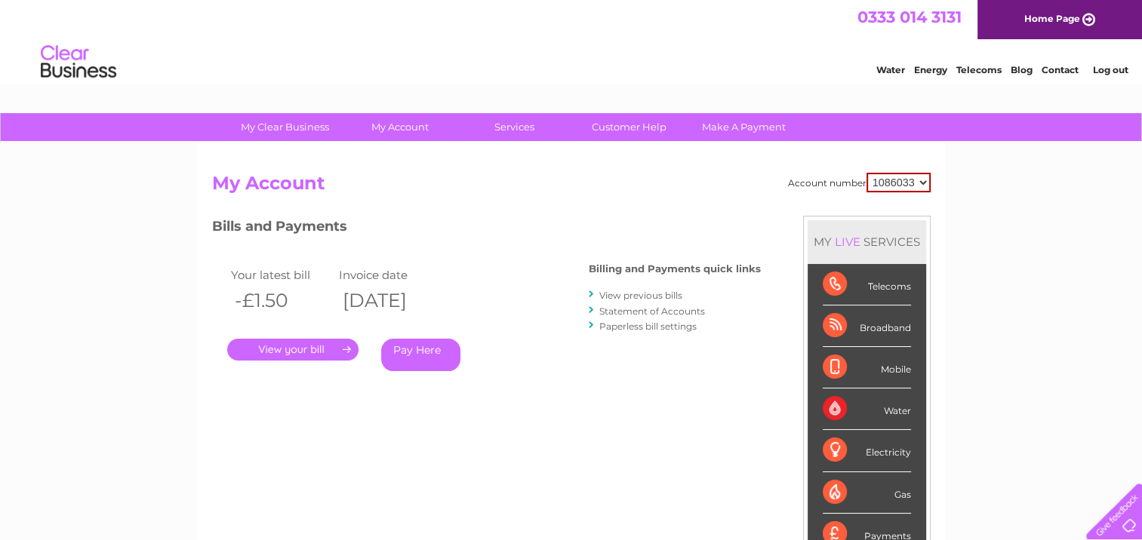
click at [621, 294] on link "View previous bills" at bounding box center [640, 295] width 83 height 11
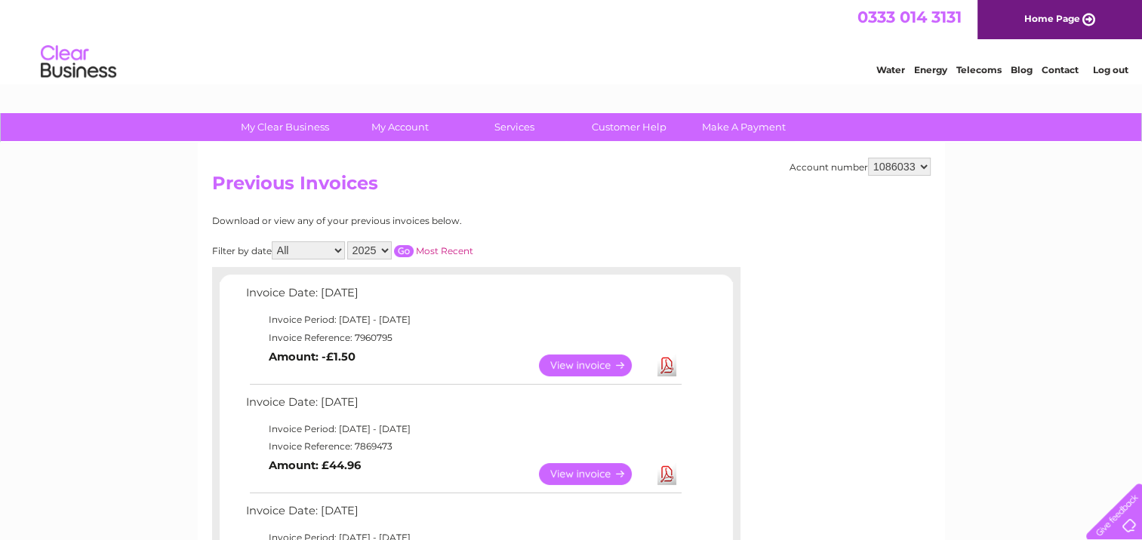
click at [597, 367] on link "View" at bounding box center [594, 366] width 111 height 22
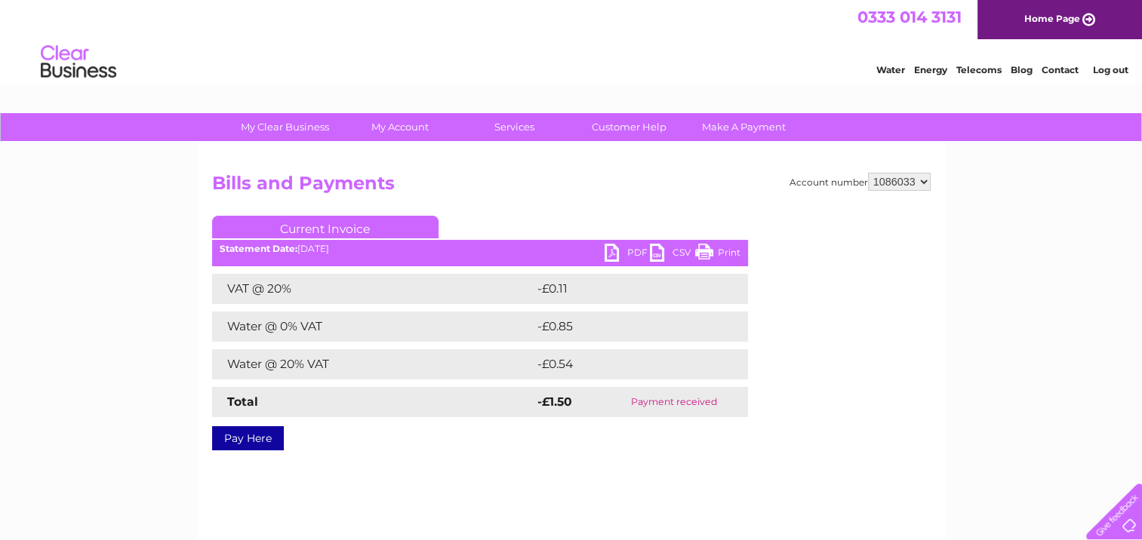
click at [613, 254] on link "PDF" at bounding box center [626, 255] width 45 height 22
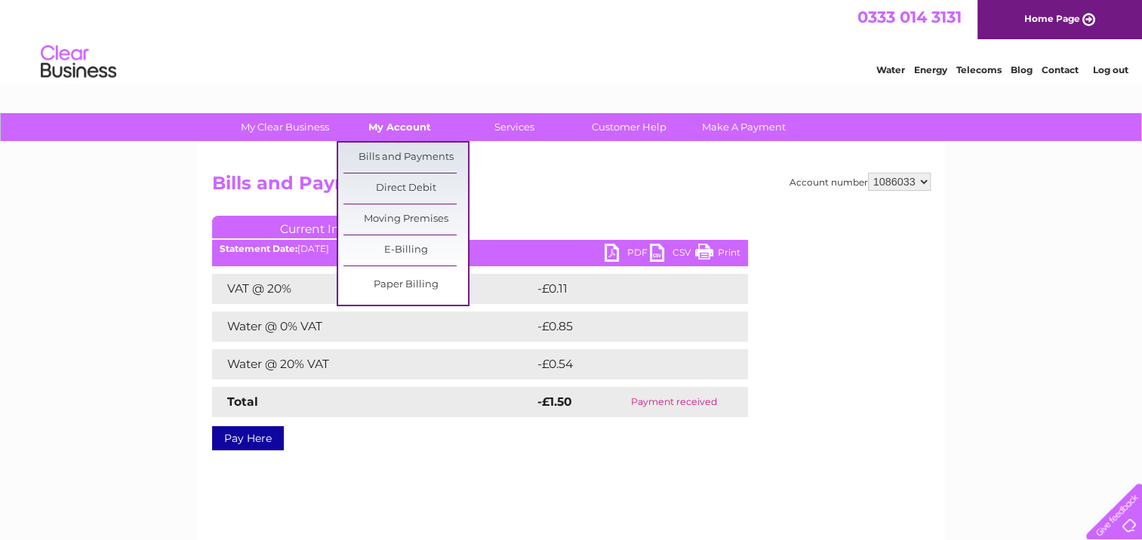
click at [407, 132] on link "My Account" at bounding box center [399, 127] width 124 height 28
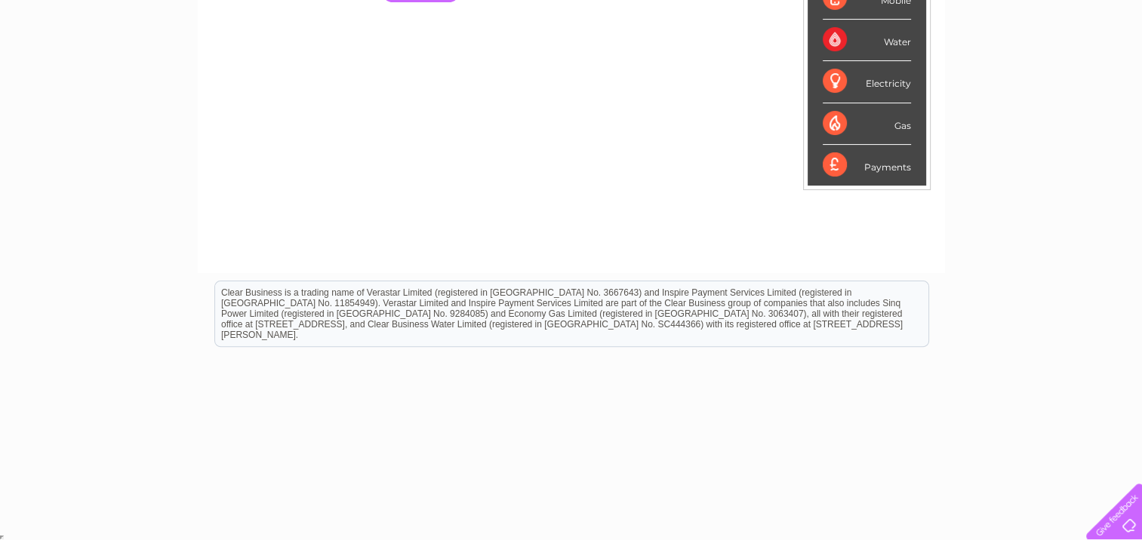
scroll to position [67, 0]
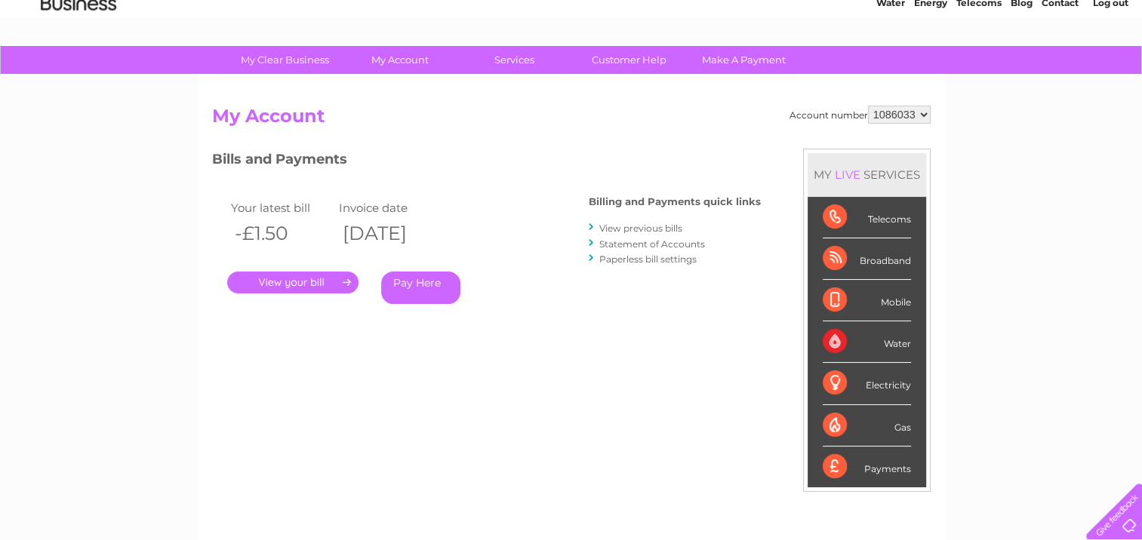
click at [922, 112] on select "1086033 1154750" at bounding box center [899, 115] width 63 height 18
select select "1154750"
click at [868, 106] on select "1086033 1154750" at bounding box center [899, 115] width 63 height 18
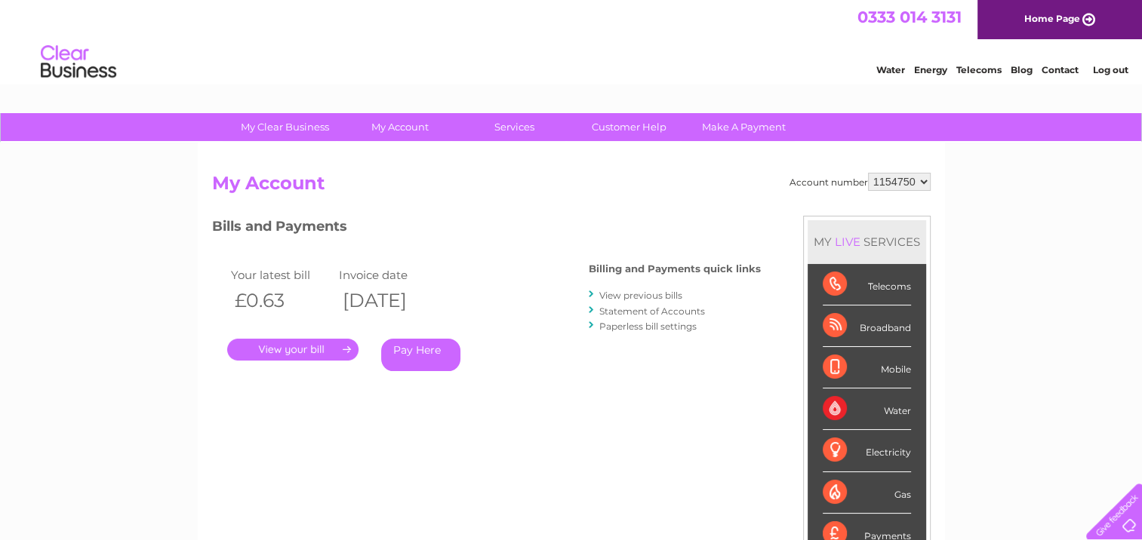
click at [613, 296] on link "View previous bills" at bounding box center [640, 295] width 83 height 11
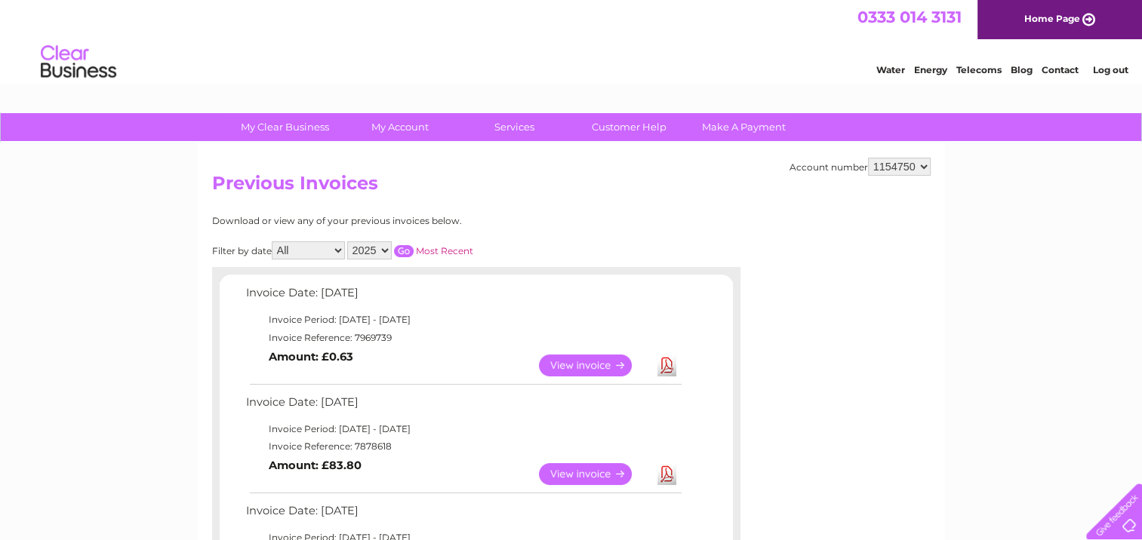
click at [386, 247] on select "2025 2024 2023 2022" at bounding box center [369, 250] width 45 height 18
select select "2024"
click at [349, 241] on select "2025 2024 2023 2022" at bounding box center [369, 250] width 45 height 18
click at [402, 247] on input "button" at bounding box center [404, 251] width 20 height 12
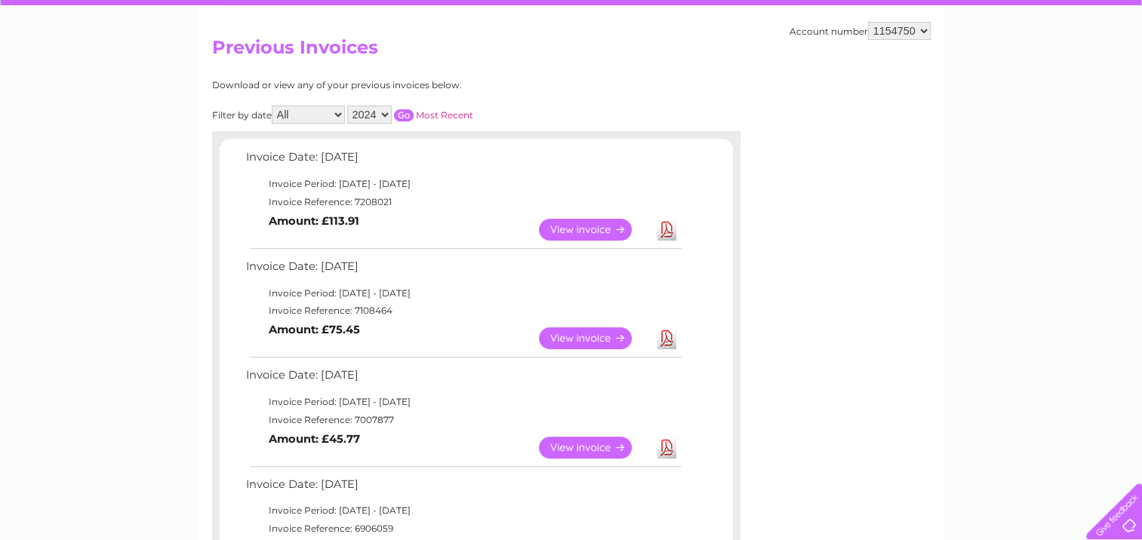
scroll to position [151, 0]
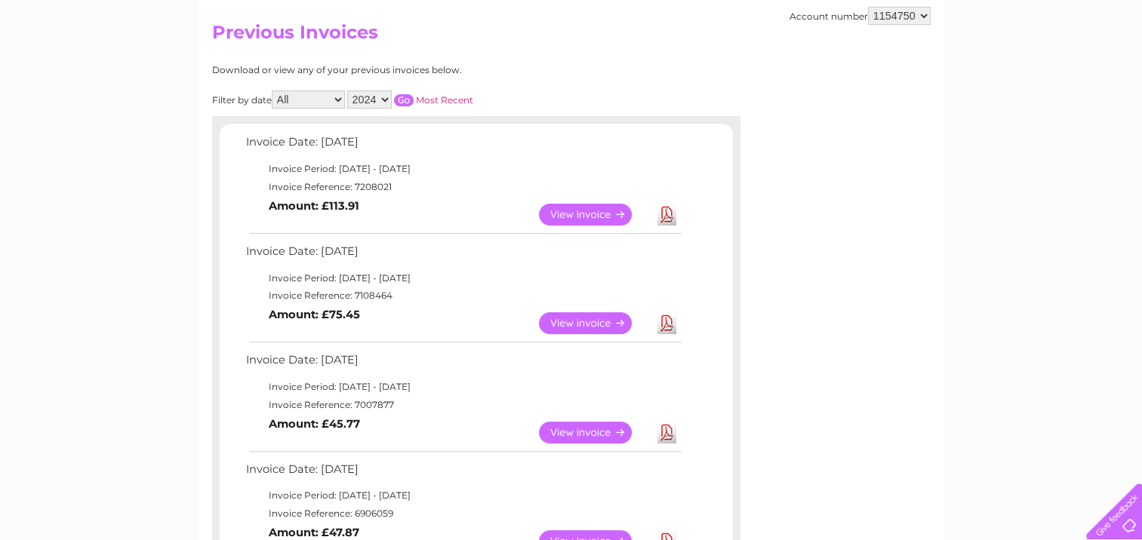
click at [602, 430] on link "View" at bounding box center [594, 433] width 111 height 22
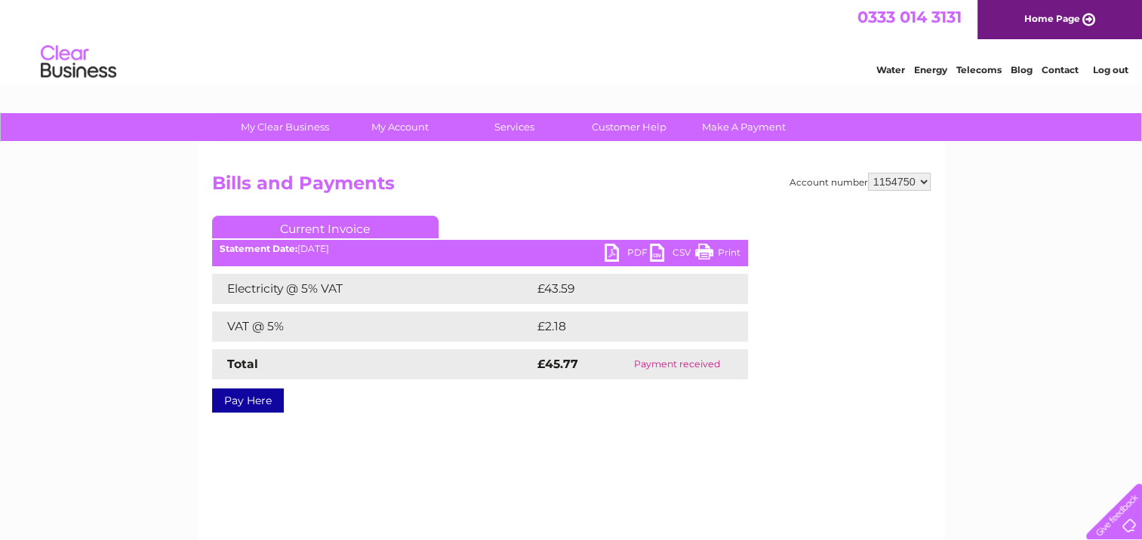
click at [619, 247] on link "PDF" at bounding box center [626, 255] width 45 height 22
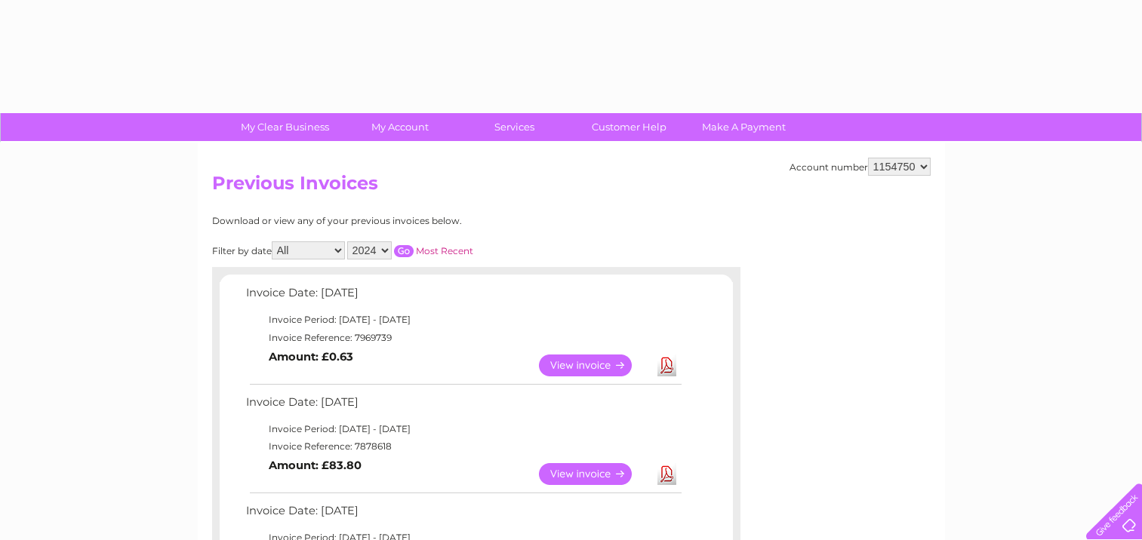
select select "2024"
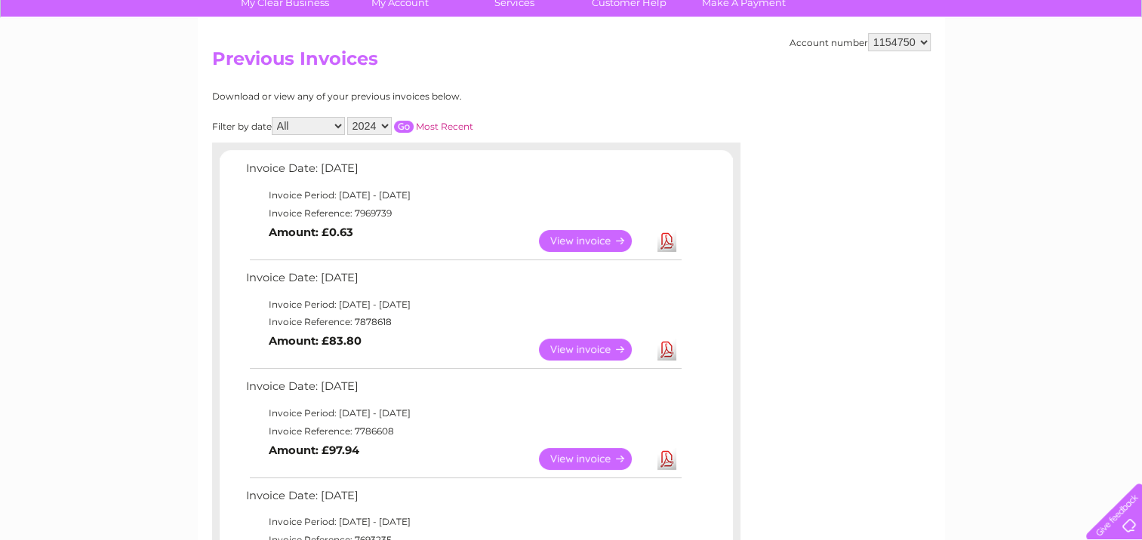
scroll to position [123, 0]
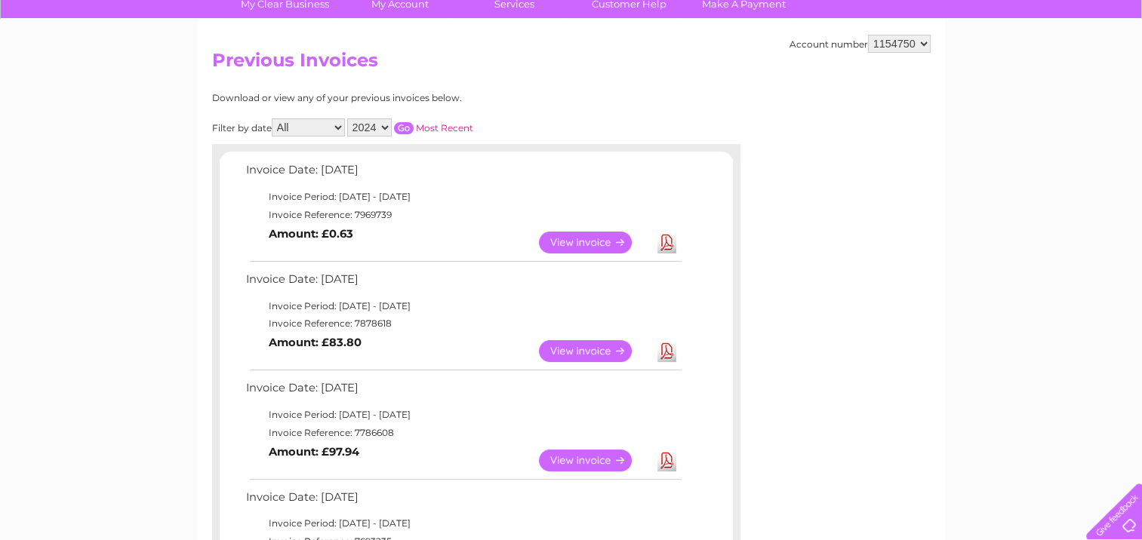
click at [403, 127] on input "button" at bounding box center [404, 128] width 20 height 12
click at [589, 349] on link "View" at bounding box center [594, 351] width 111 height 22
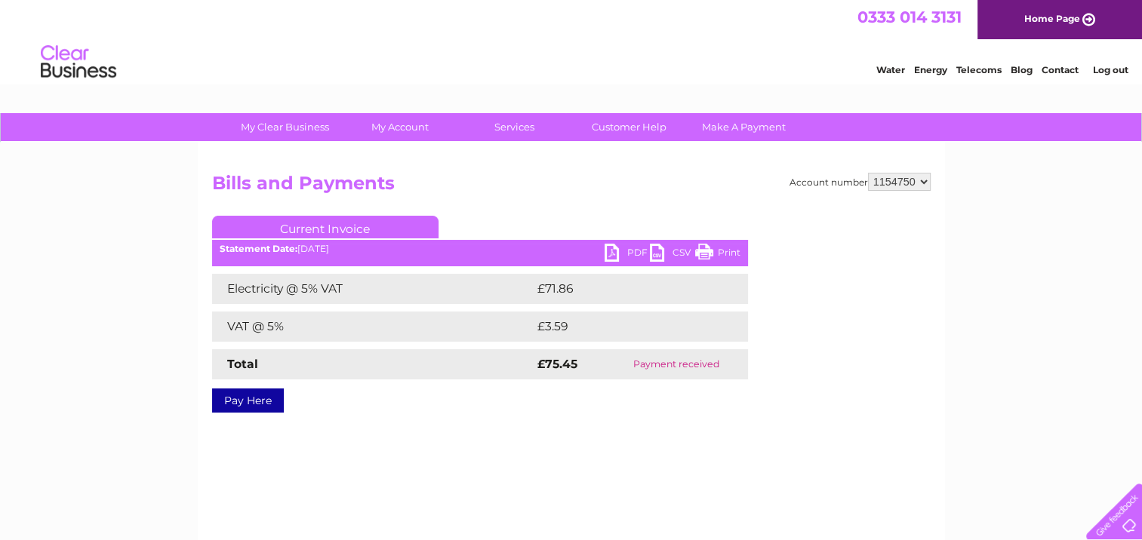
click at [625, 250] on link "PDF" at bounding box center [626, 255] width 45 height 22
click at [612, 248] on link "PDF" at bounding box center [626, 255] width 45 height 22
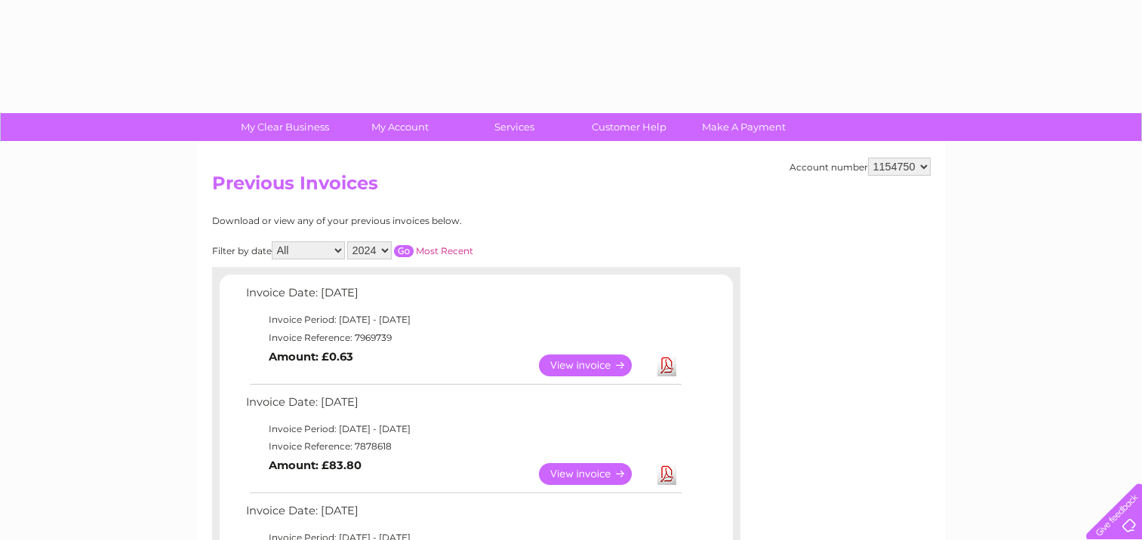
select select "2024"
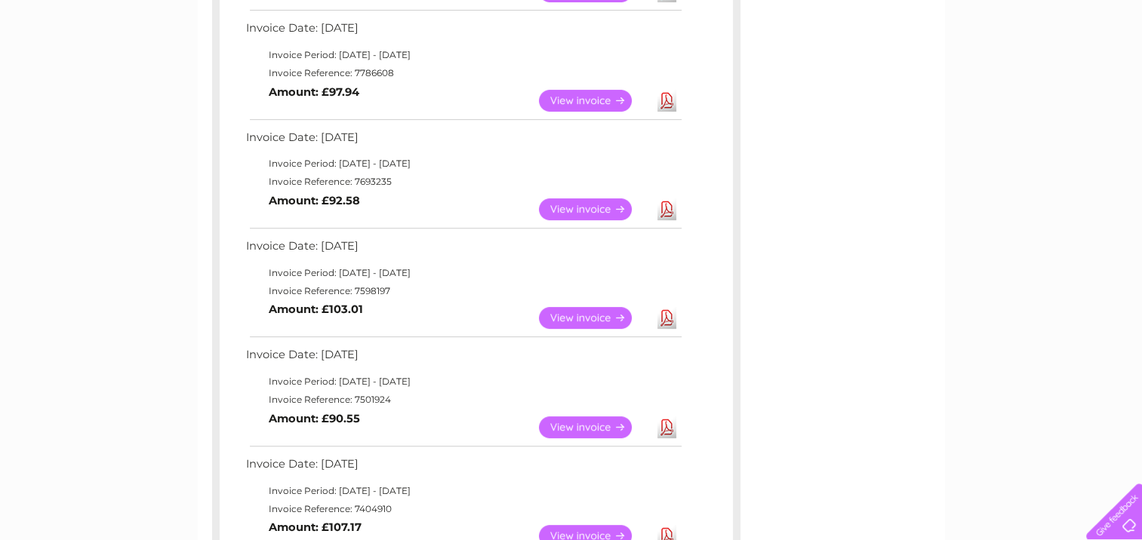
scroll to position [711, 0]
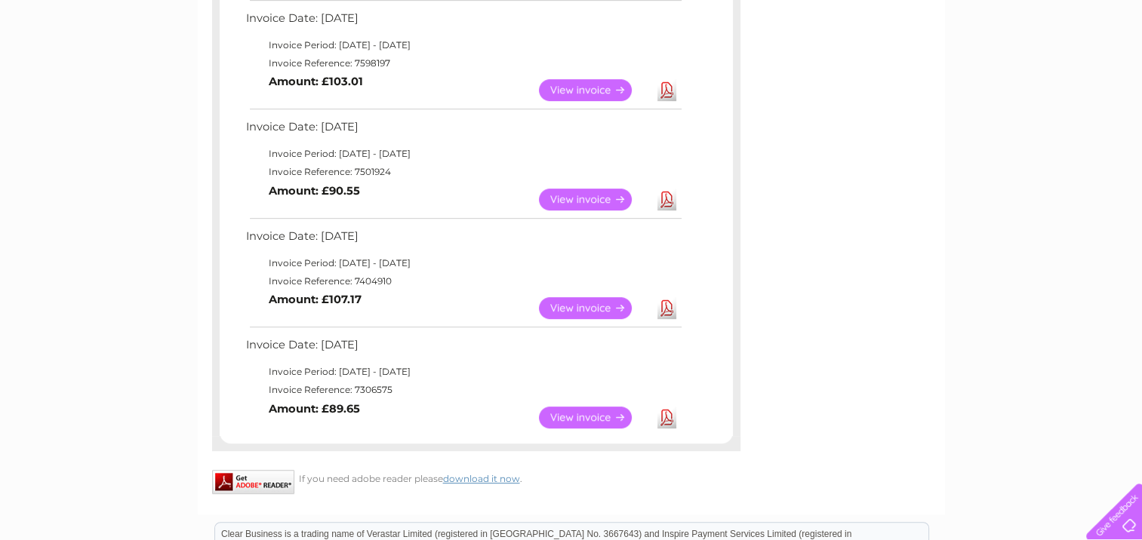
click at [592, 414] on link "View" at bounding box center [594, 418] width 111 height 22
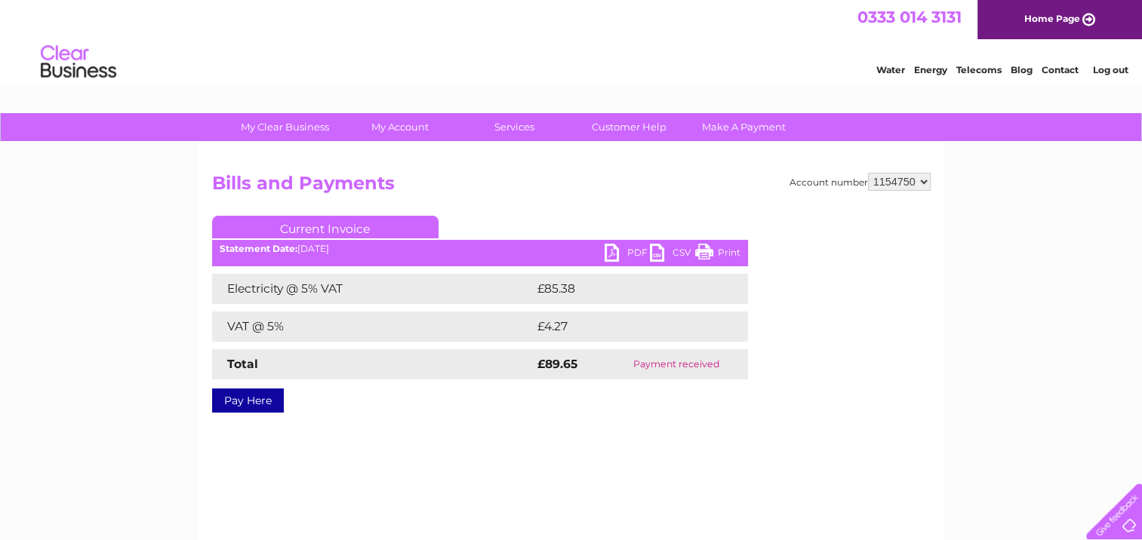
click at [610, 252] on link "PDF" at bounding box center [626, 255] width 45 height 22
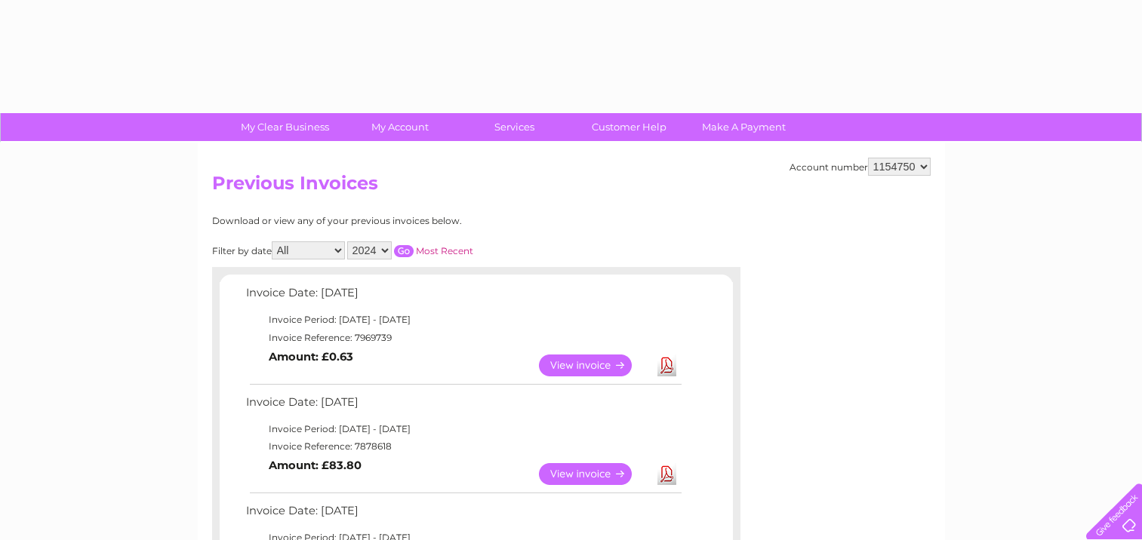
select select "2024"
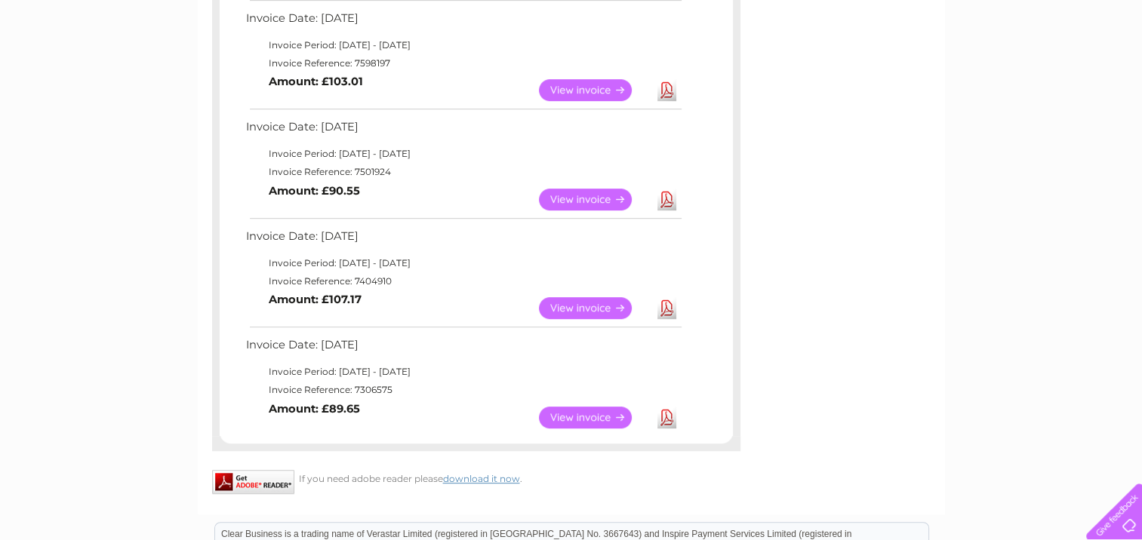
click at [567, 304] on link "View" at bounding box center [594, 308] width 111 height 22
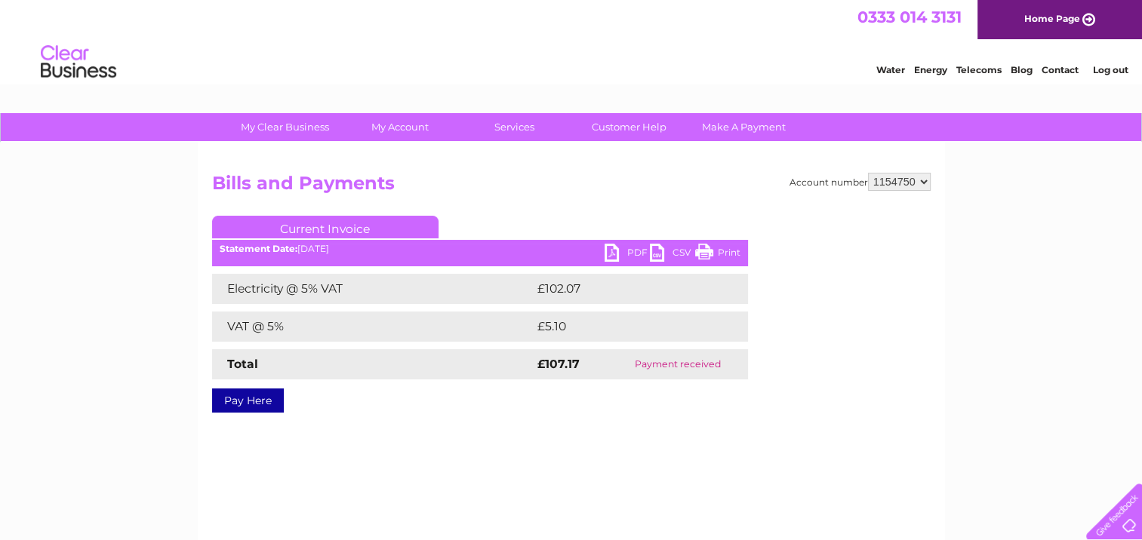
click at [622, 246] on link "PDF" at bounding box center [626, 255] width 45 height 22
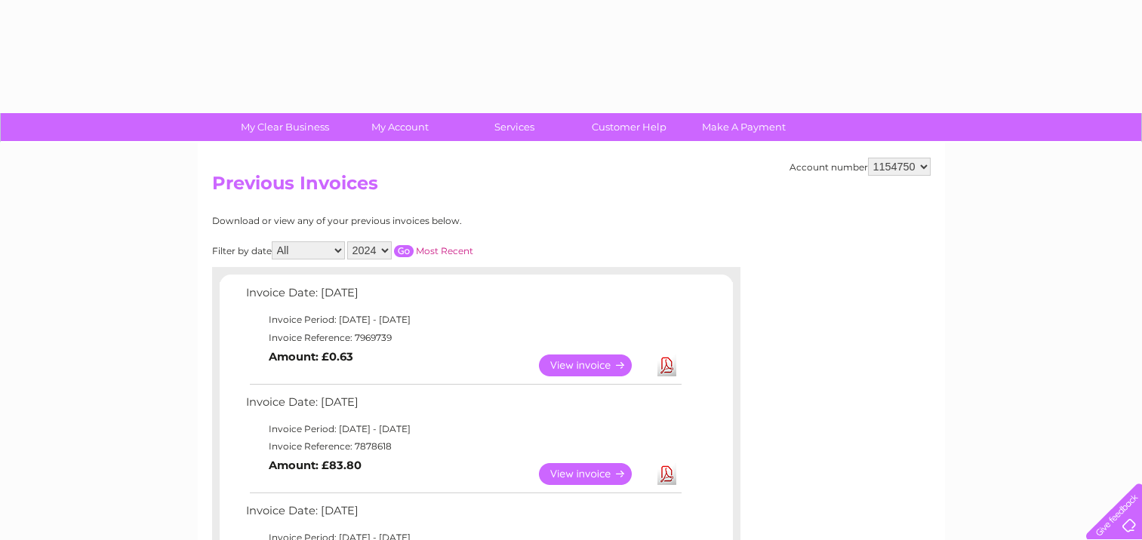
select select "2024"
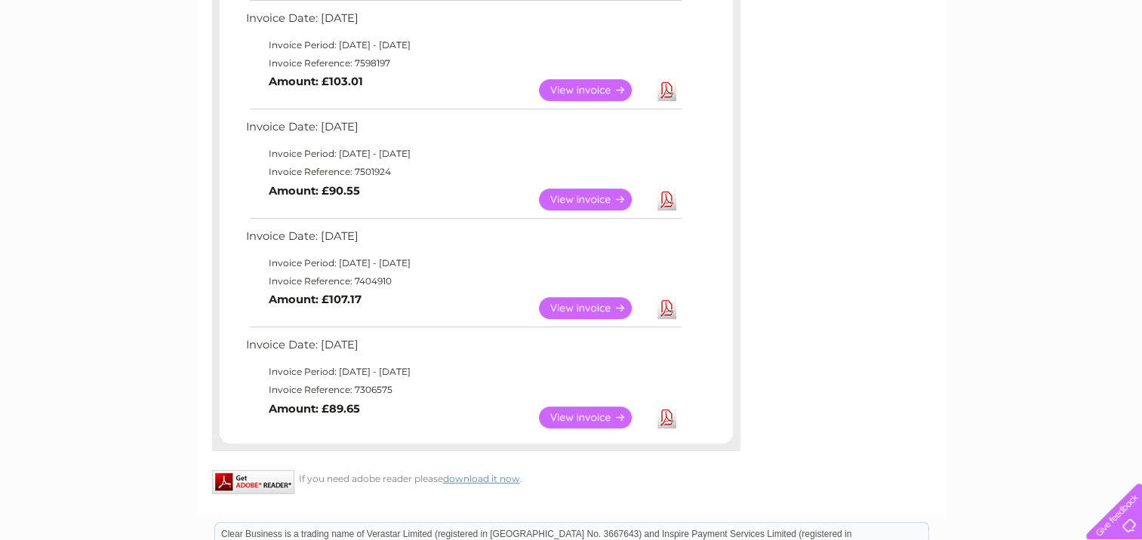
click at [588, 196] on link "View" at bounding box center [594, 200] width 111 height 22
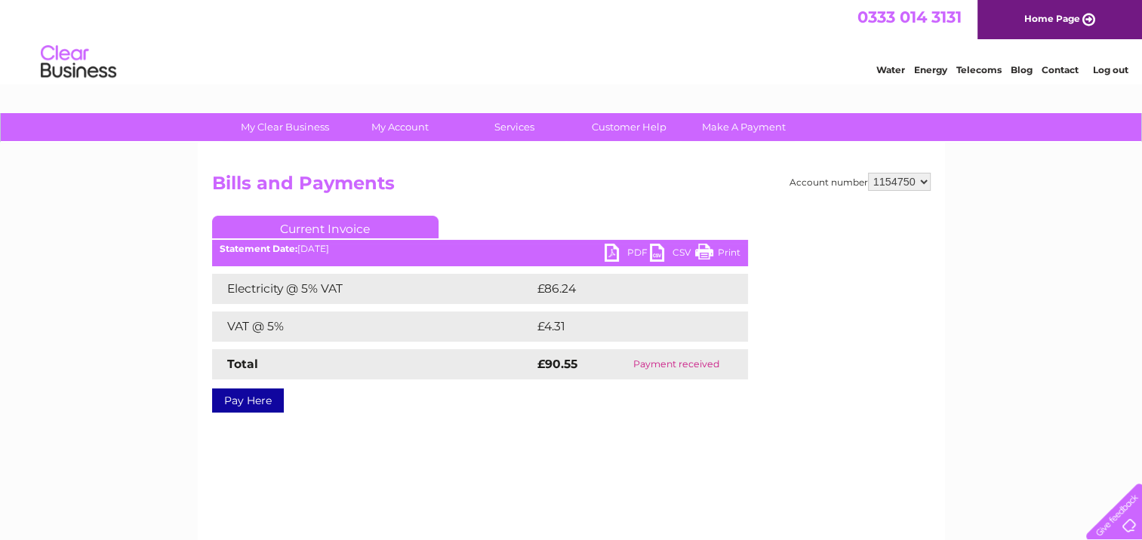
click at [618, 249] on link "PDF" at bounding box center [626, 255] width 45 height 22
click at [890, 465] on div "Account number 1086033 1154750 Bills and Payments Current Invoice PDF CSV Print" at bounding box center [571, 354] width 747 height 423
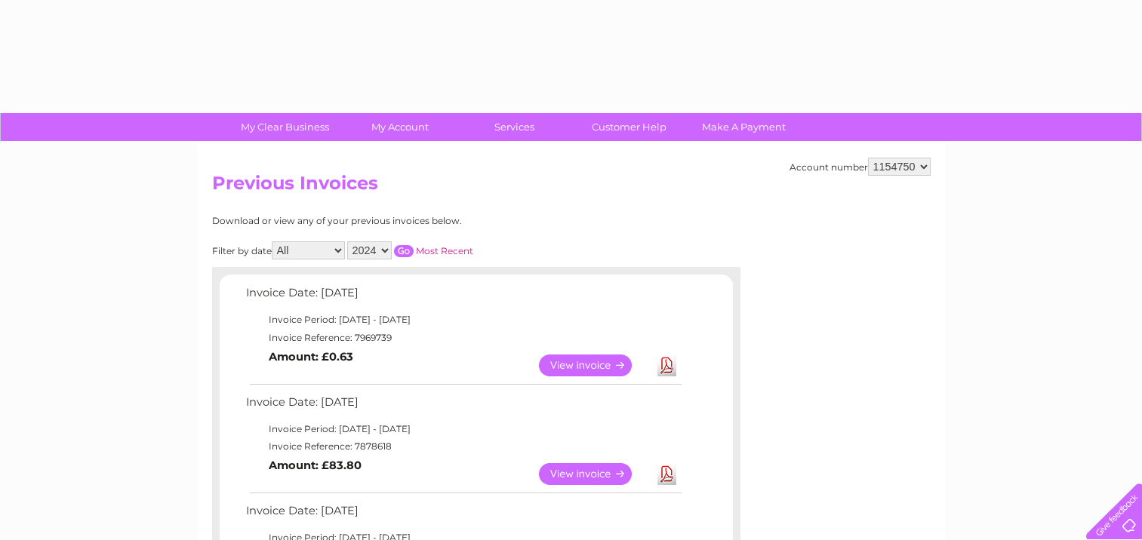
select select "2024"
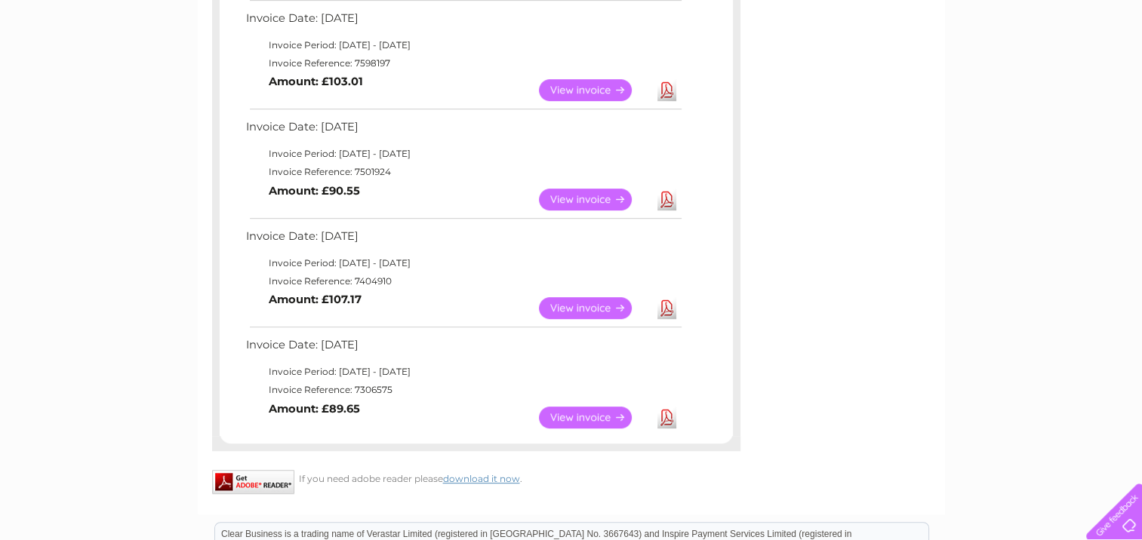
click at [562, 90] on link "View" at bounding box center [594, 90] width 111 height 22
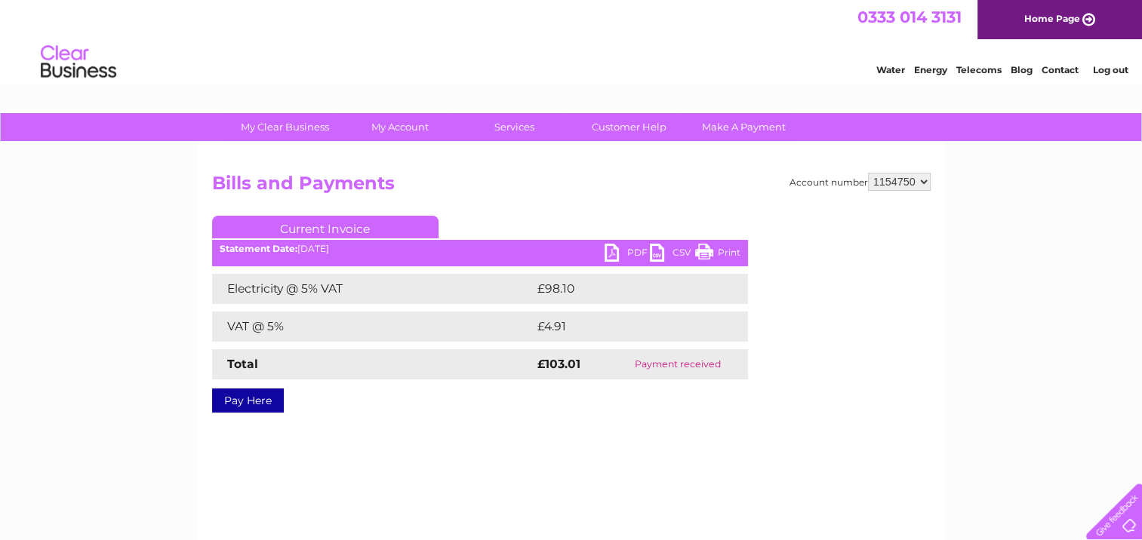
click at [610, 249] on link "PDF" at bounding box center [626, 255] width 45 height 22
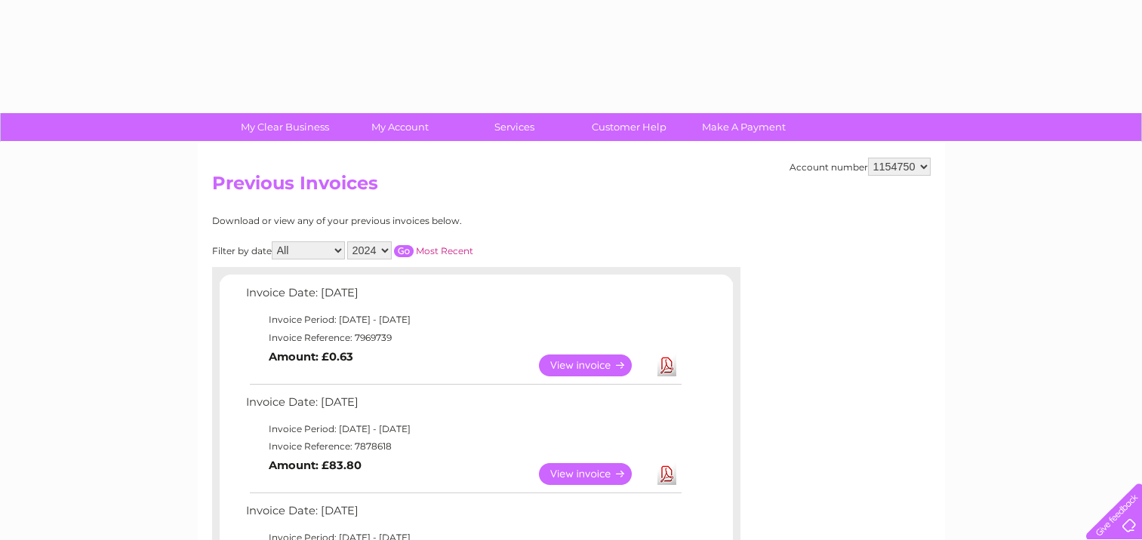
select select "2024"
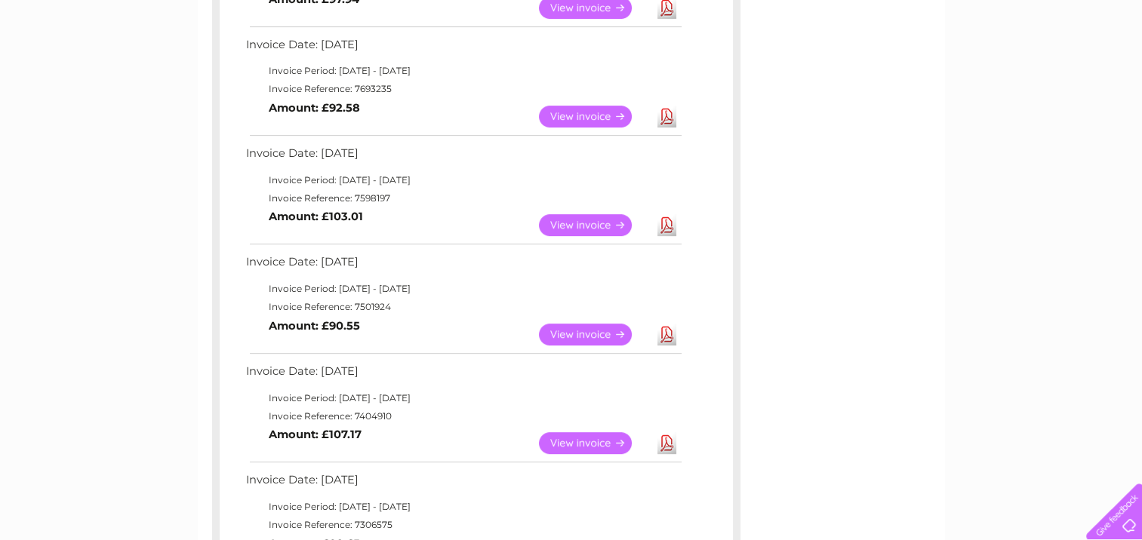
scroll to position [560, 0]
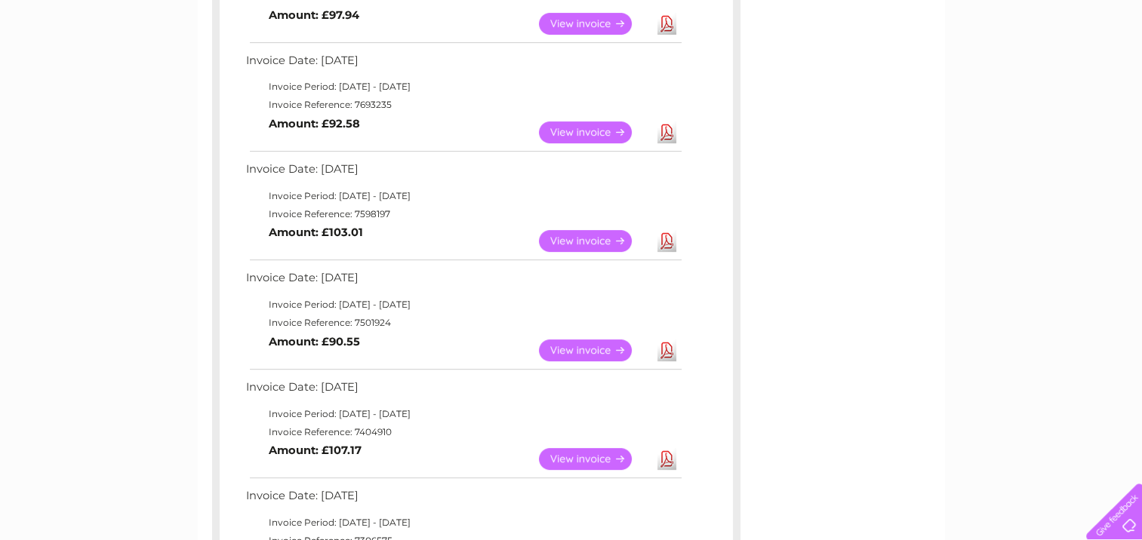
click at [588, 133] on link "View" at bounding box center [594, 132] width 111 height 22
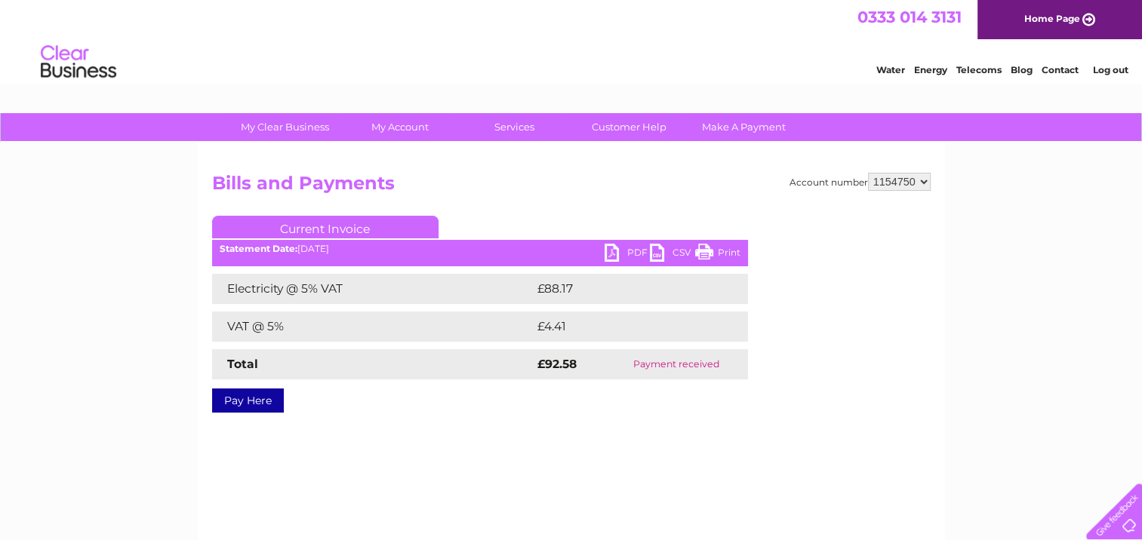
click at [617, 247] on link "PDF" at bounding box center [626, 255] width 45 height 22
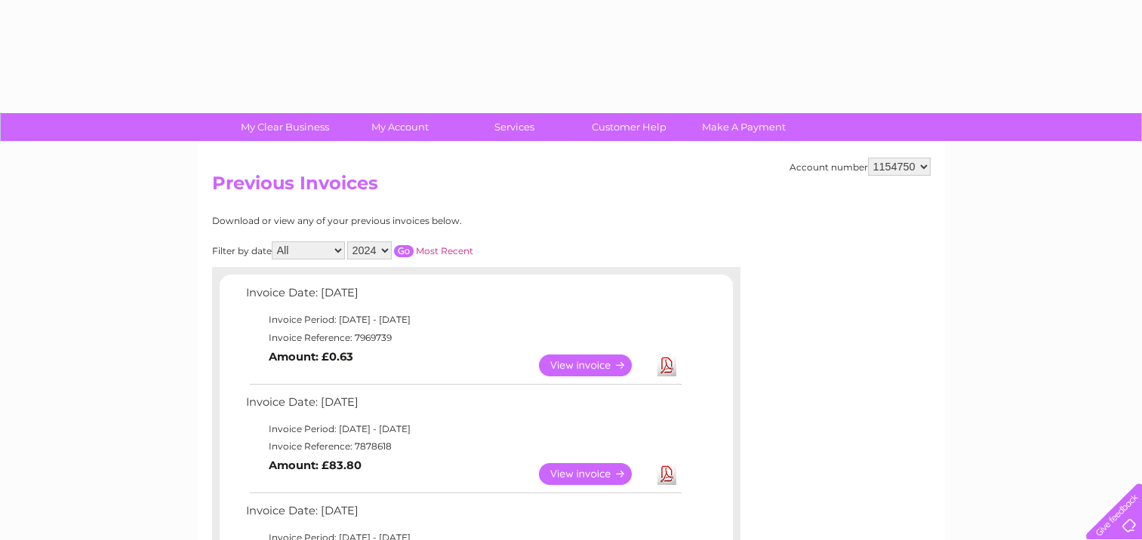
select select "2024"
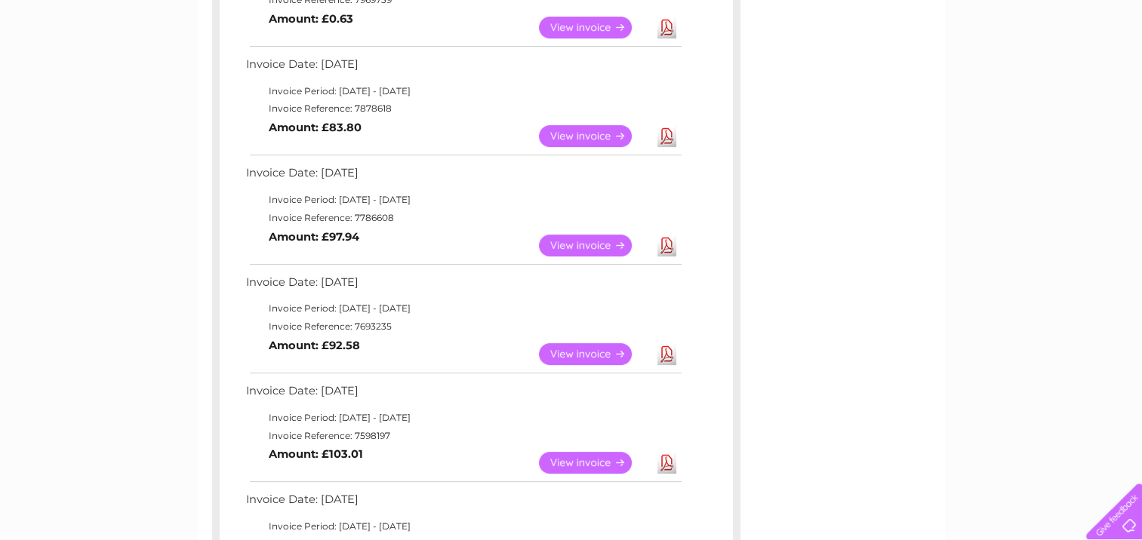
scroll to position [330, 0]
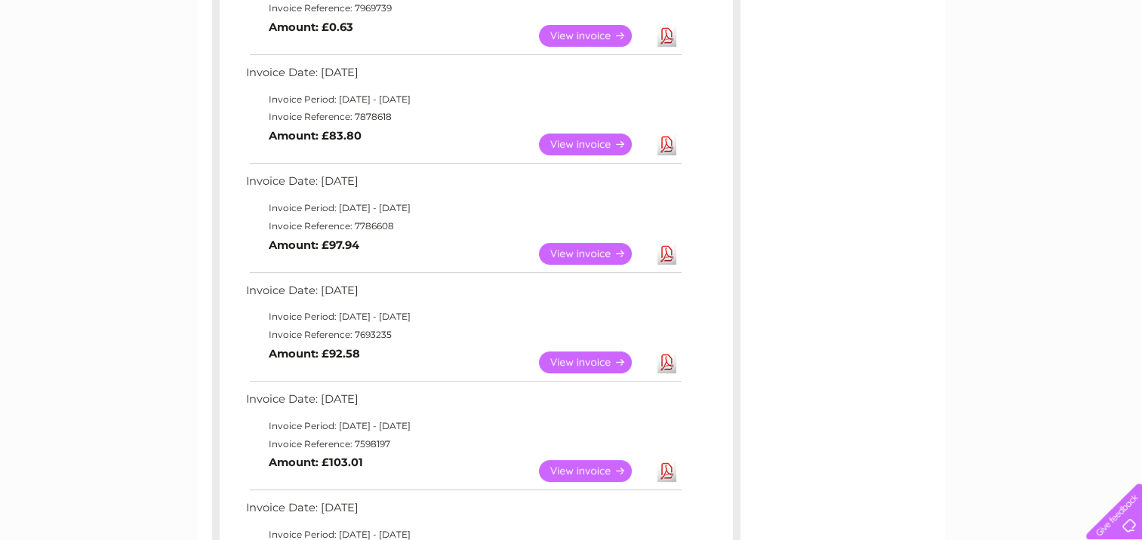
click at [579, 247] on link "View" at bounding box center [594, 254] width 111 height 22
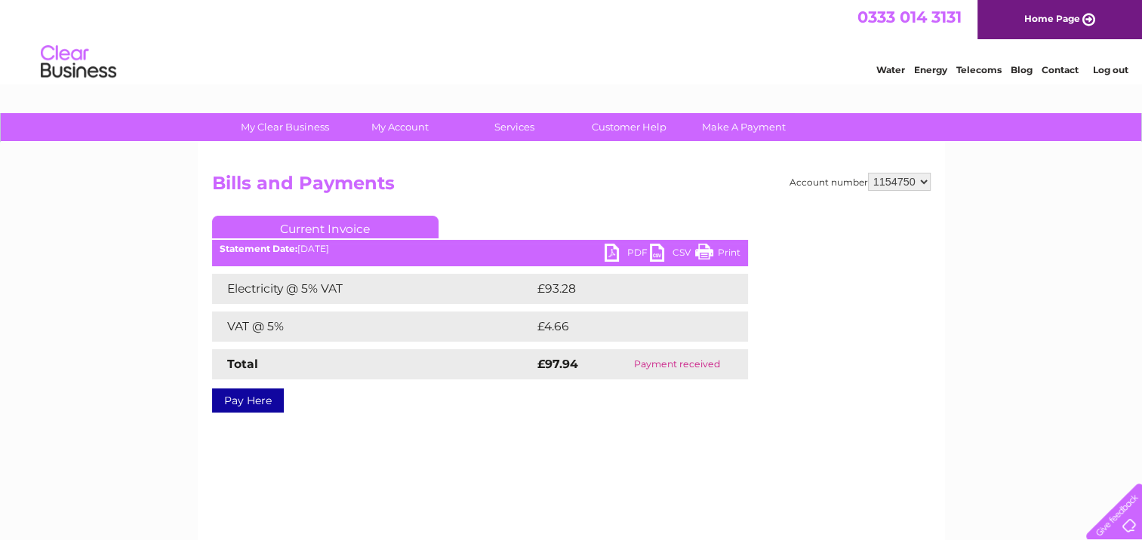
click at [616, 250] on link "PDF" at bounding box center [626, 255] width 45 height 22
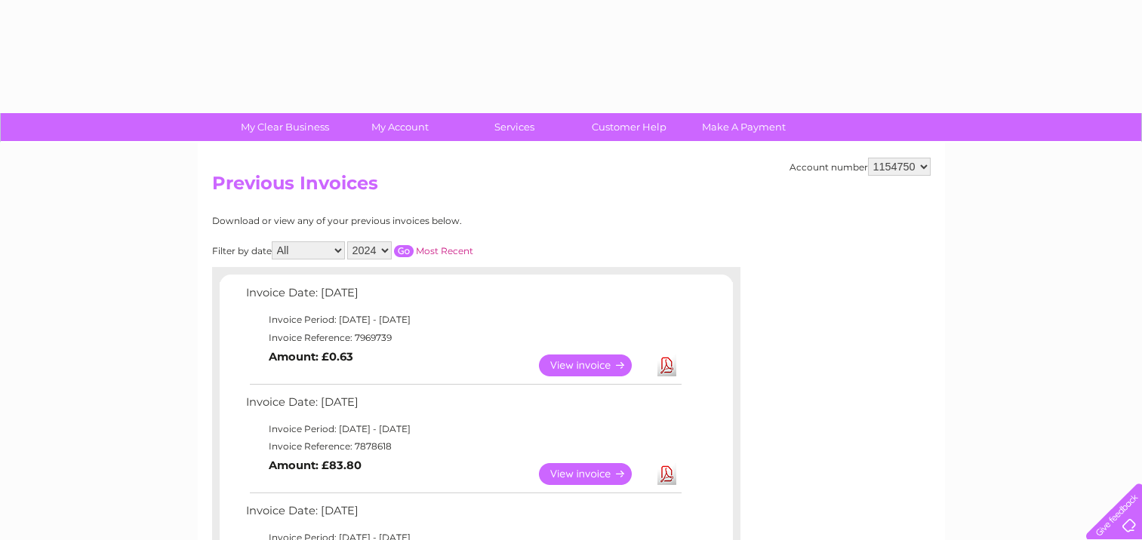
select select "2024"
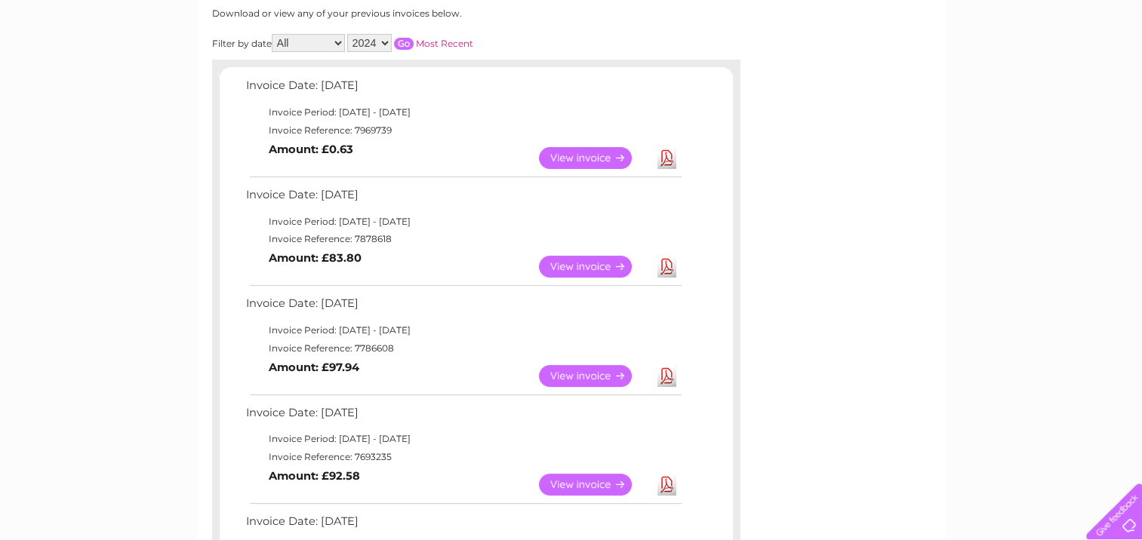
scroll to position [175, 0]
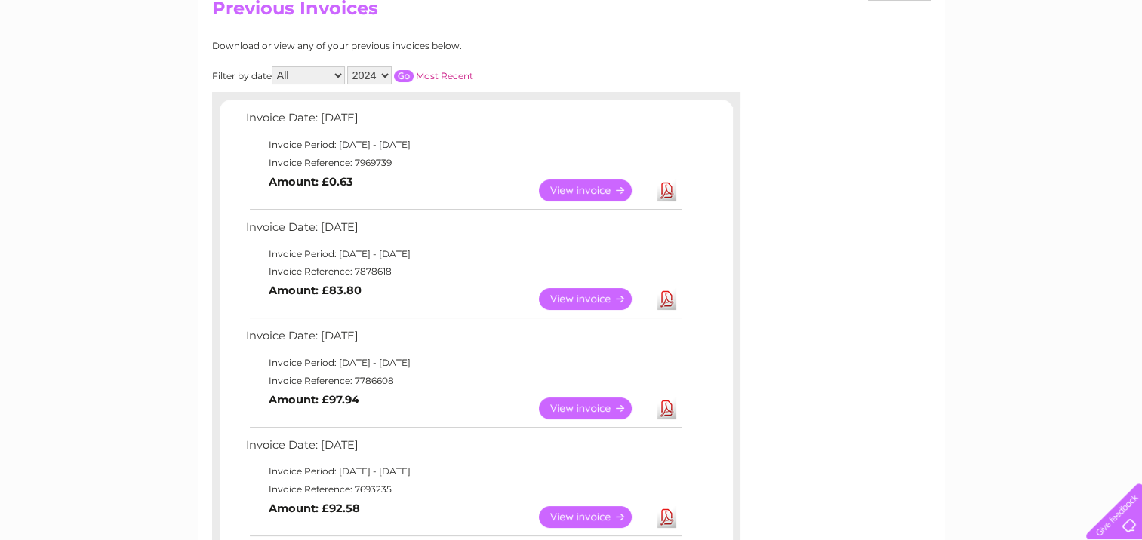
click at [560, 296] on link "View" at bounding box center [594, 299] width 111 height 22
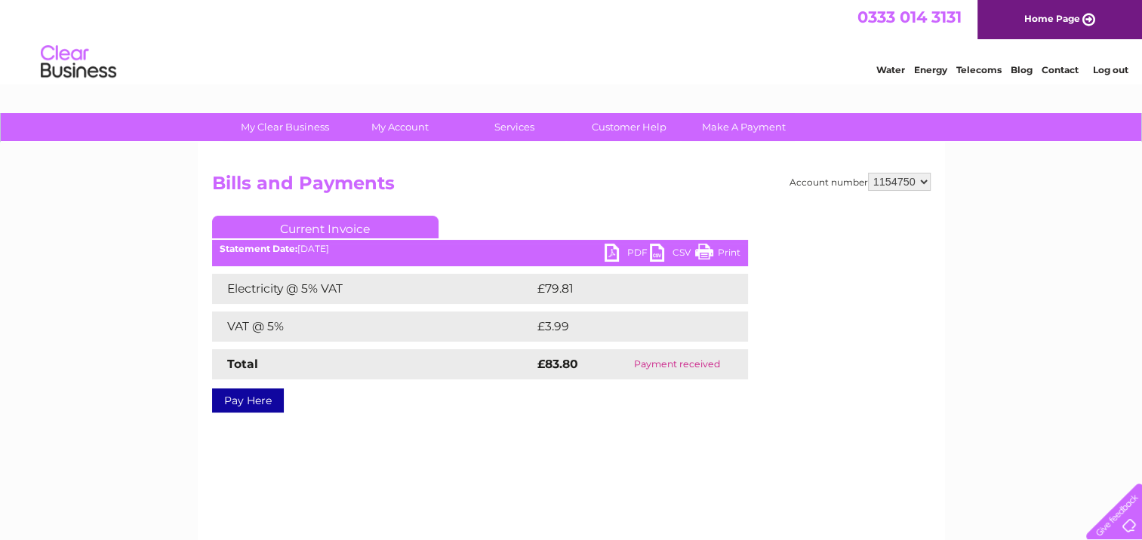
click at [616, 250] on link "PDF" at bounding box center [626, 255] width 45 height 22
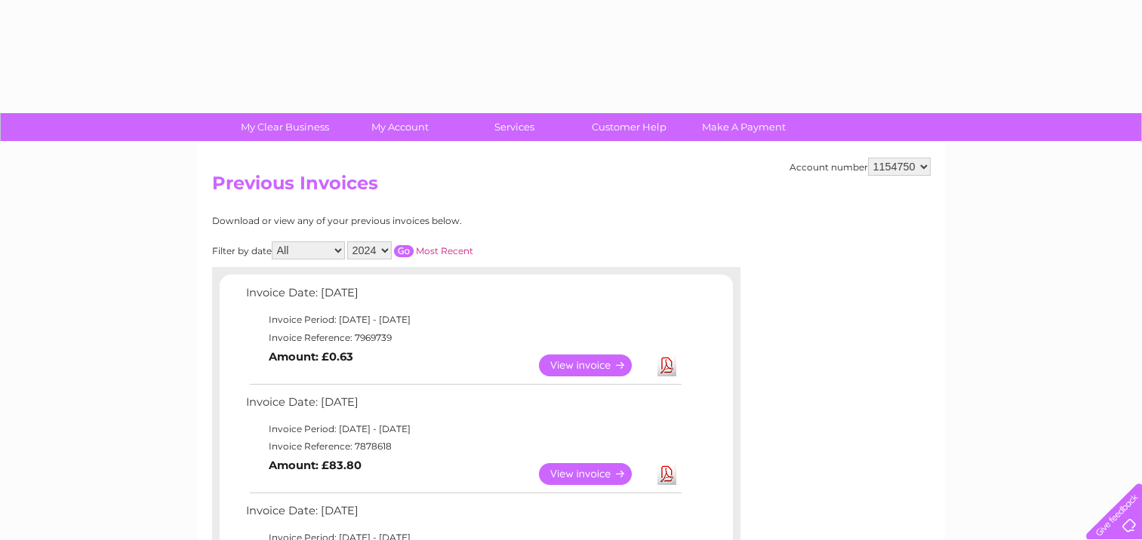
select select "2024"
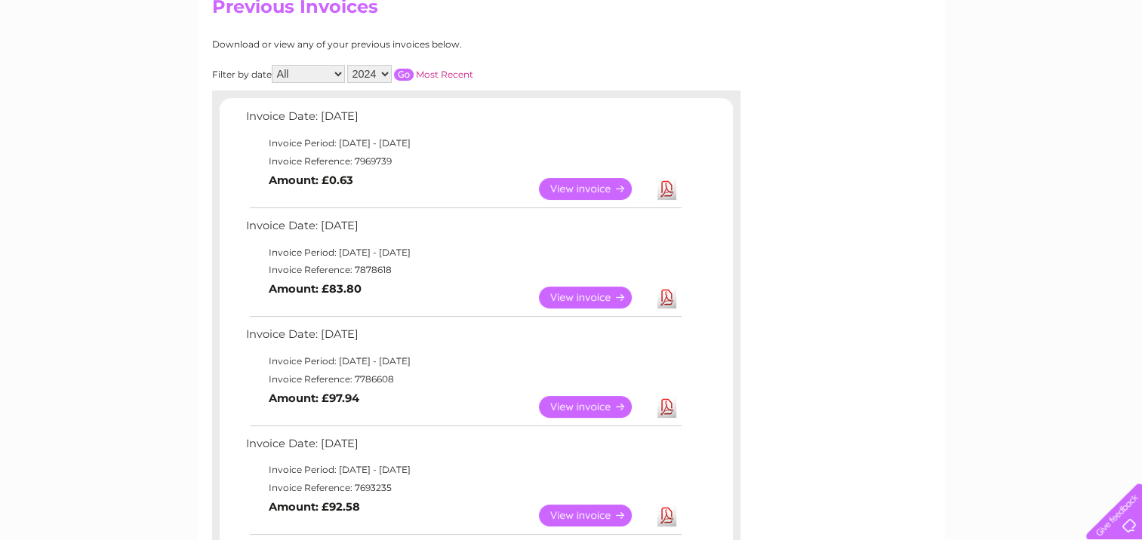
click at [565, 186] on link "View" at bounding box center [594, 189] width 111 height 22
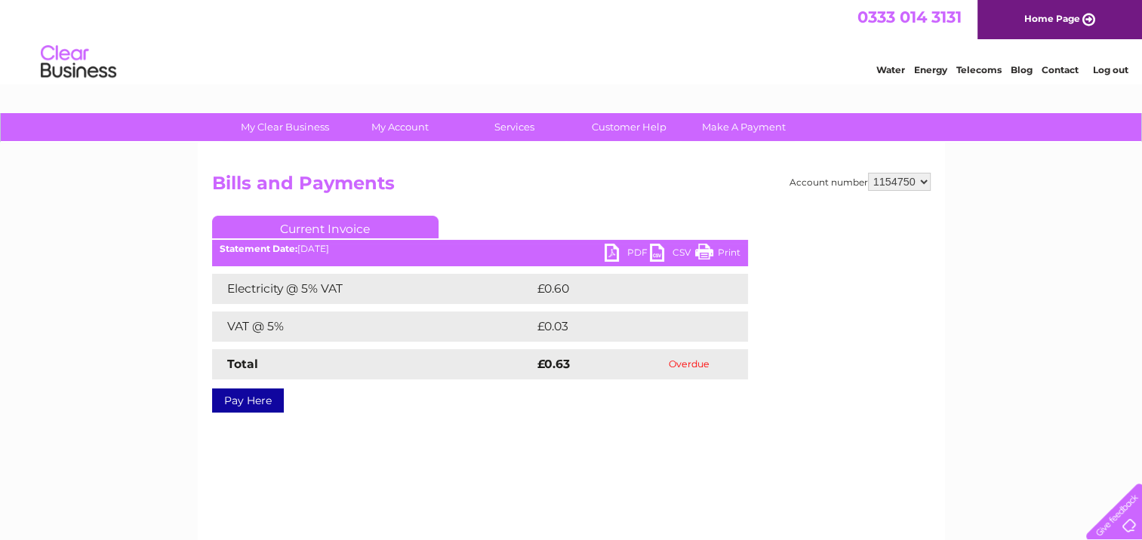
click at [610, 251] on link "PDF" at bounding box center [626, 255] width 45 height 22
click at [1102, 69] on link "Log out" at bounding box center [1109, 69] width 35 height 11
